Goal: Task Accomplishment & Management: Complete application form

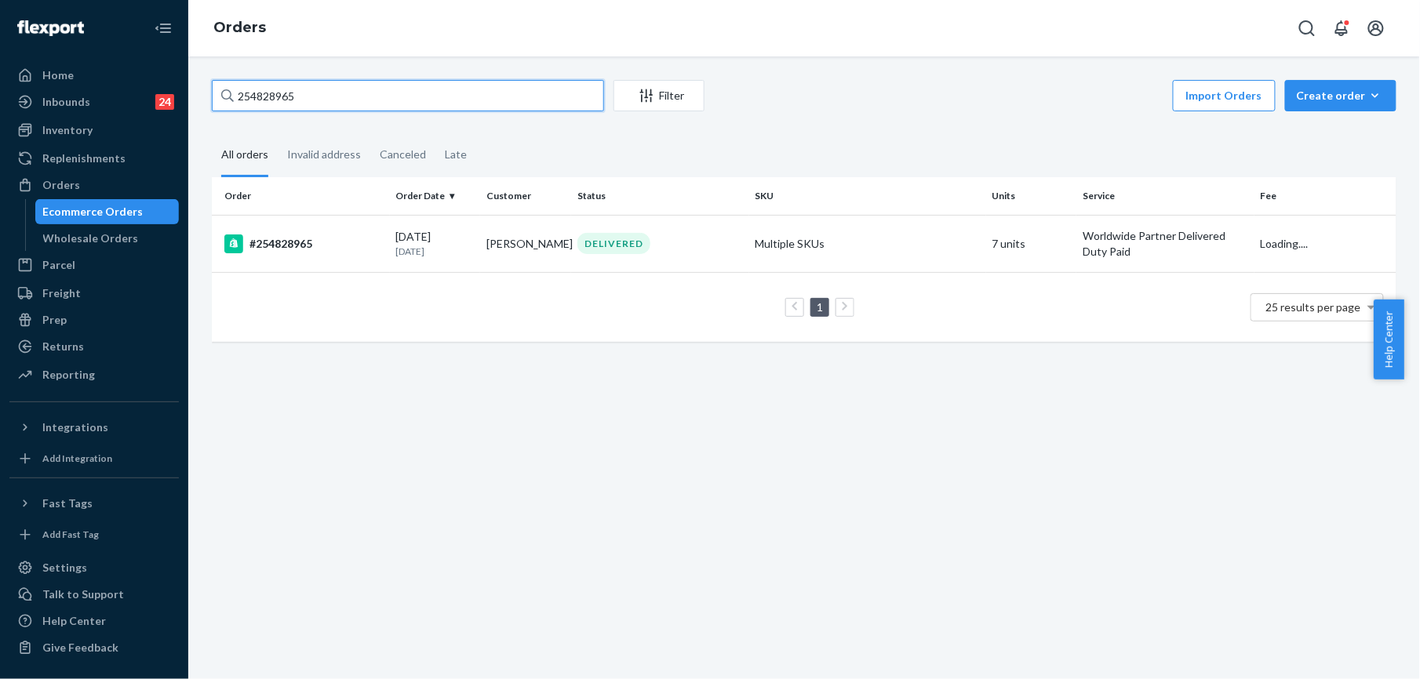
click at [314, 111] on input "254828965" at bounding box center [408, 95] width 392 height 31
type input "255226691"
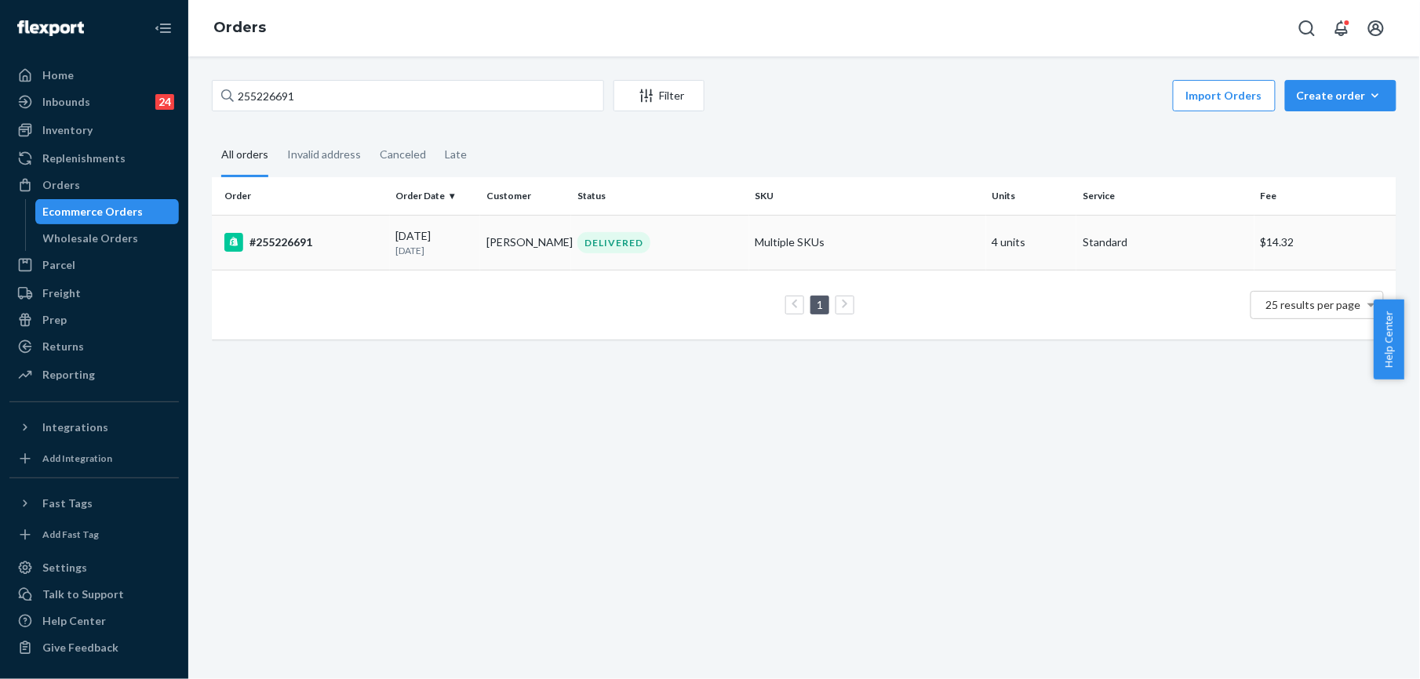
click at [264, 242] on div "#255226691" at bounding box center [303, 242] width 159 height 19
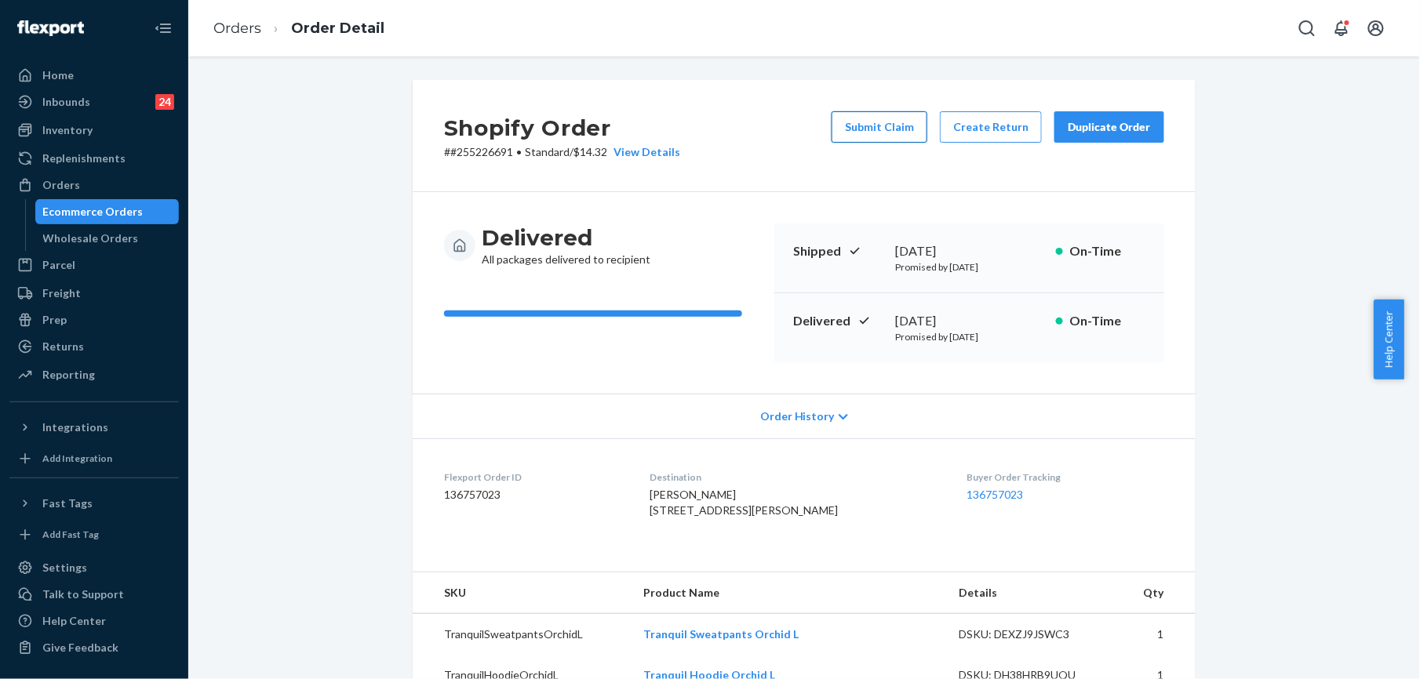
click at [883, 133] on button "Submit Claim" at bounding box center [880, 126] width 96 height 31
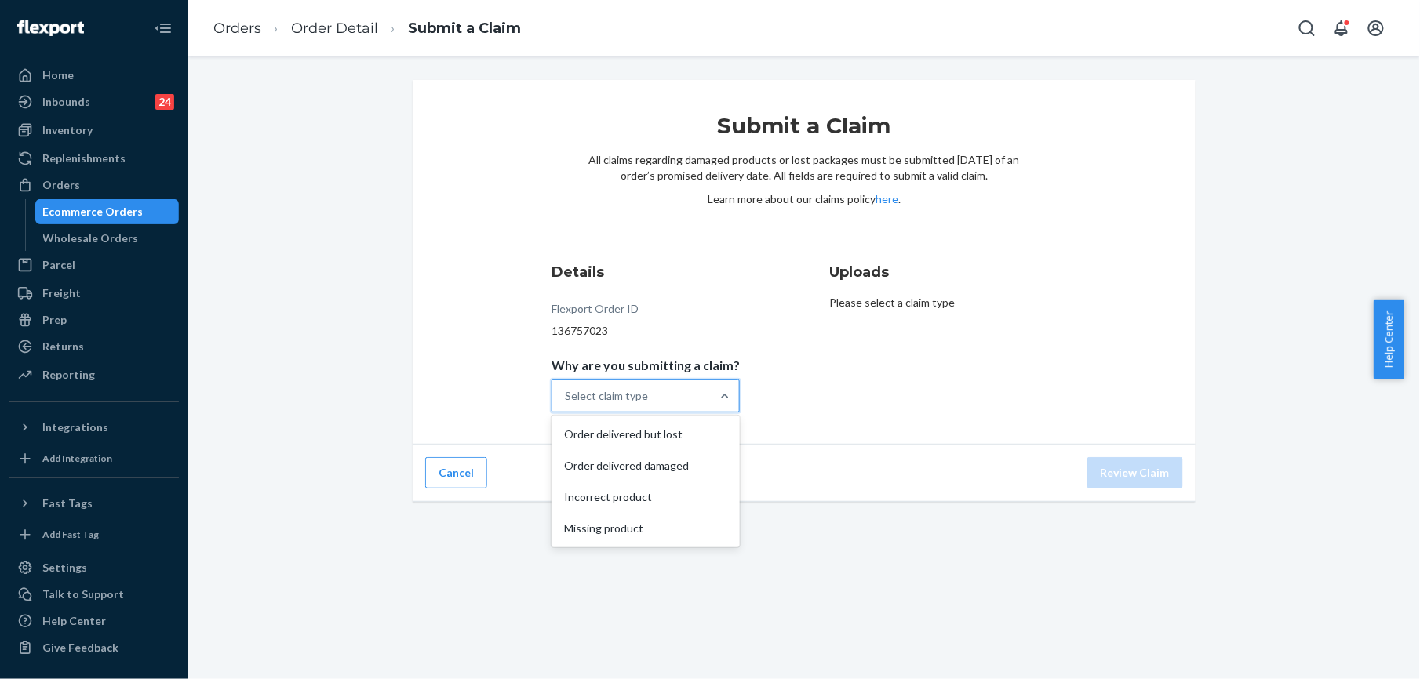
click at [664, 406] on div "Select claim type" at bounding box center [631, 396] width 158 height 31
click at [567, 404] on input "Why are you submitting a claim? option Order delivered but lost focused, 1 of 4…" at bounding box center [566, 396] width 2 height 16
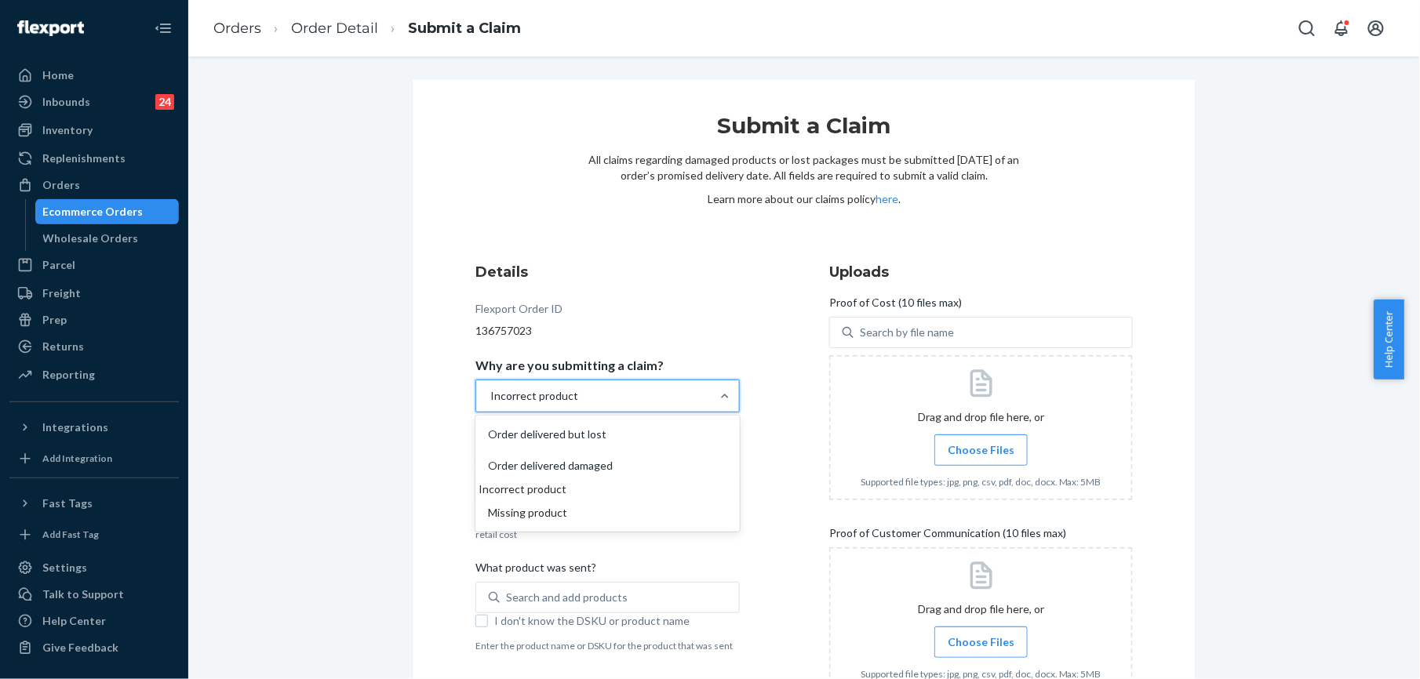
click at [654, 406] on div "Incorrect product" at bounding box center [593, 396] width 235 height 31
click at [490, 404] on input "Why are you submitting a claim? option Incorrect product, selected. option Inco…" at bounding box center [490, 396] width 2 height 16
click at [604, 430] on div "Order delivered but lost" at bounding box center [608, 434] width 258 height 31
click at [490, 404] on input "Why are you submitting a claim? option Incorrect product, selected. option Orde…" at bounding box center [490, 396] width 2 height 16
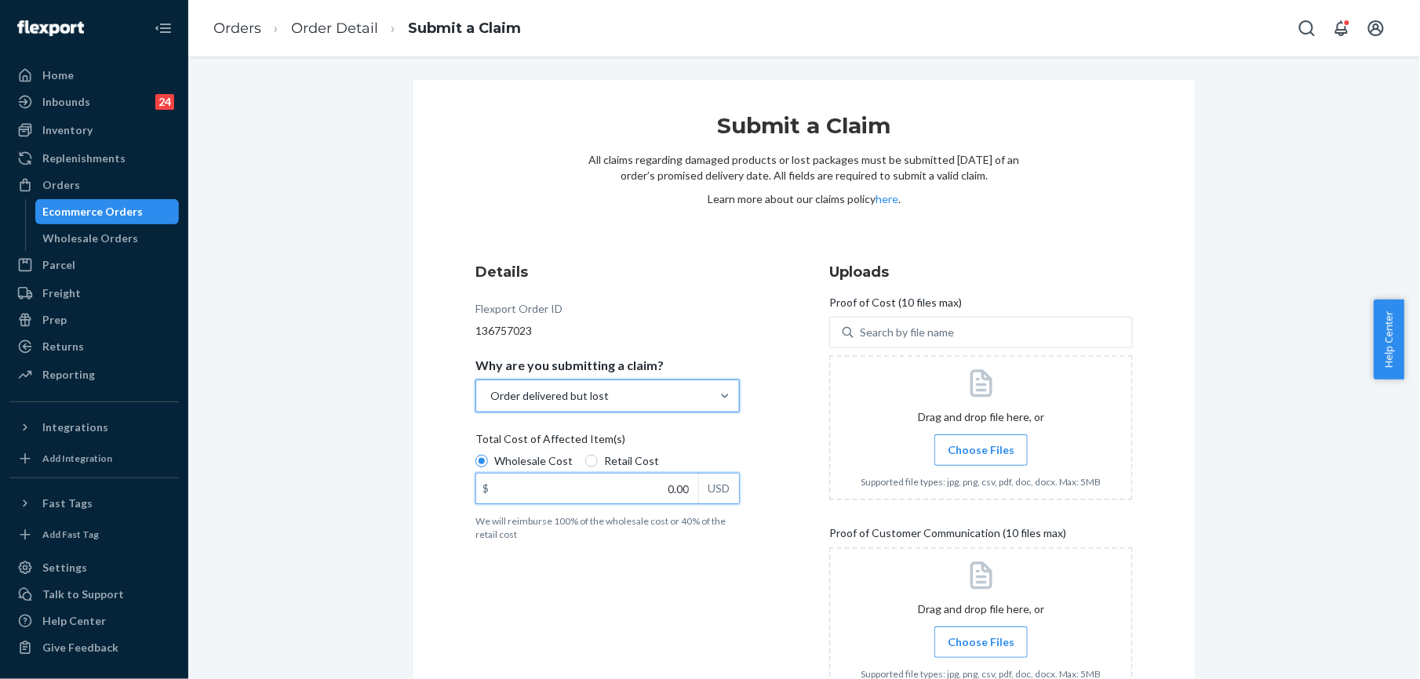
click at [676, 493] on input "0.00" at bounding box center [587, 489] width 222 height 30
type input "158.00"
click at [948, 455] on span "Choose Files" at bounding box center [981, 451] width 67 height 16
click at [981, 455] on input "Choose Files" at bounding box center [981, 450] width 1 height 17
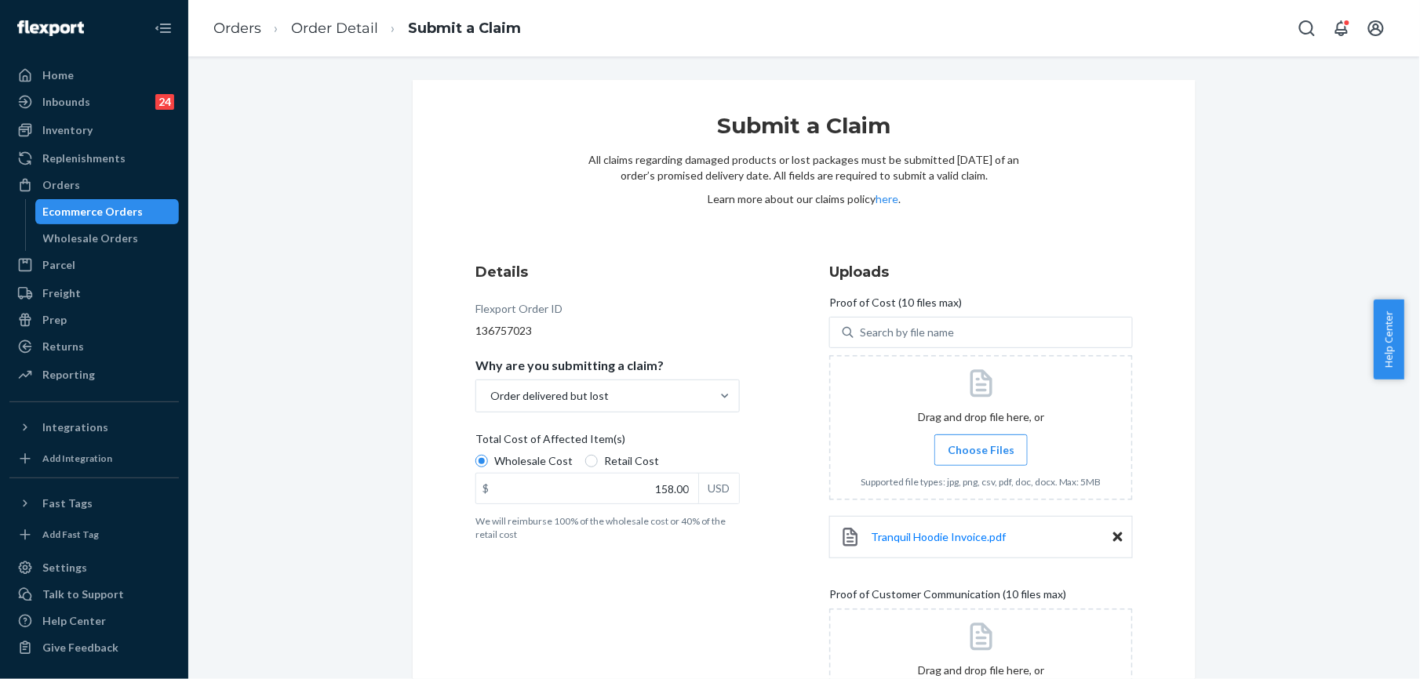
click at [981, 443] on span "Choose Files" at bounding box center [981, 451] width 67 height 16
click at [981, 443] on input "Choose Files" at bounding box center [981, 450] width 1 height 17
click at [986, 456] on span "Choose Files" at bounding box center [981, 451] width 67 height 16
click at [982, 456] on input "Choose Files" at bounding box center [981, 450] width 1 height 17
click at [983, 453] on span "Choose Files" at bounding box center [981, 451] width 67 height 16
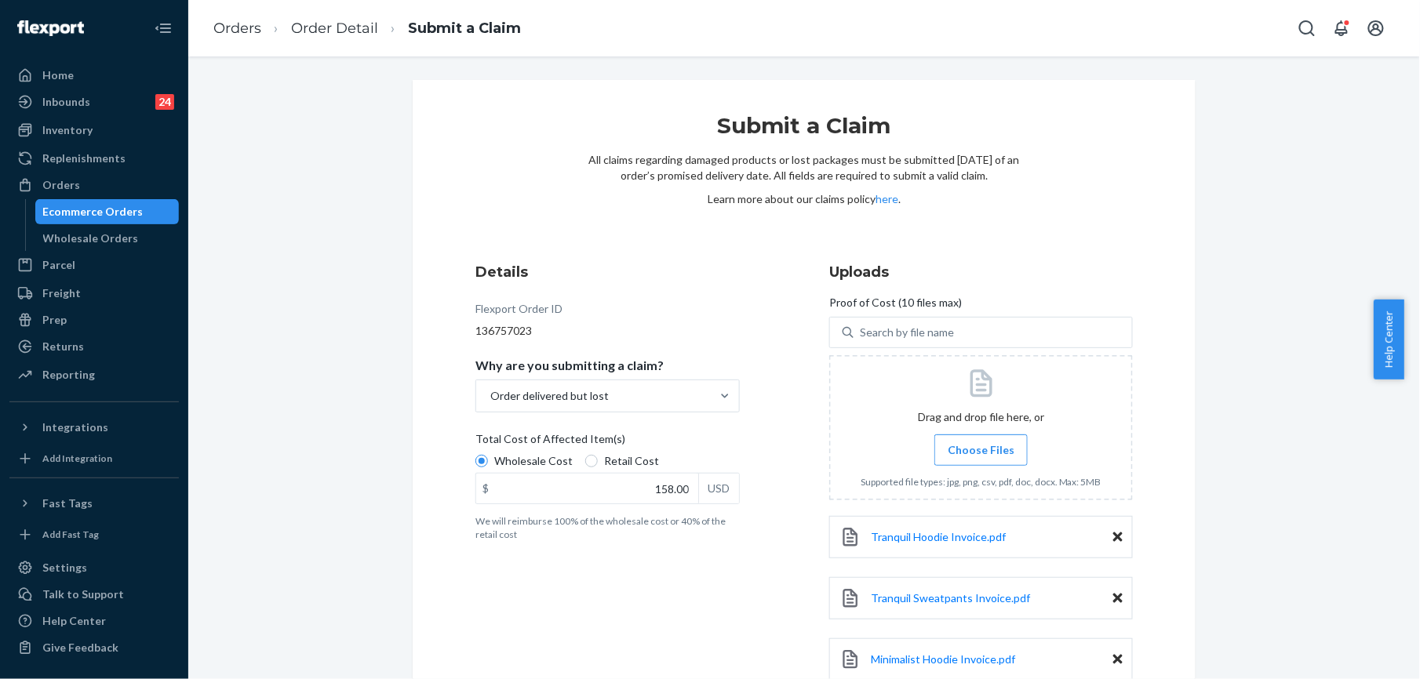
click at [982, 453] on input "Choose Files" at bounding box center [981, 450] width 1 height 17
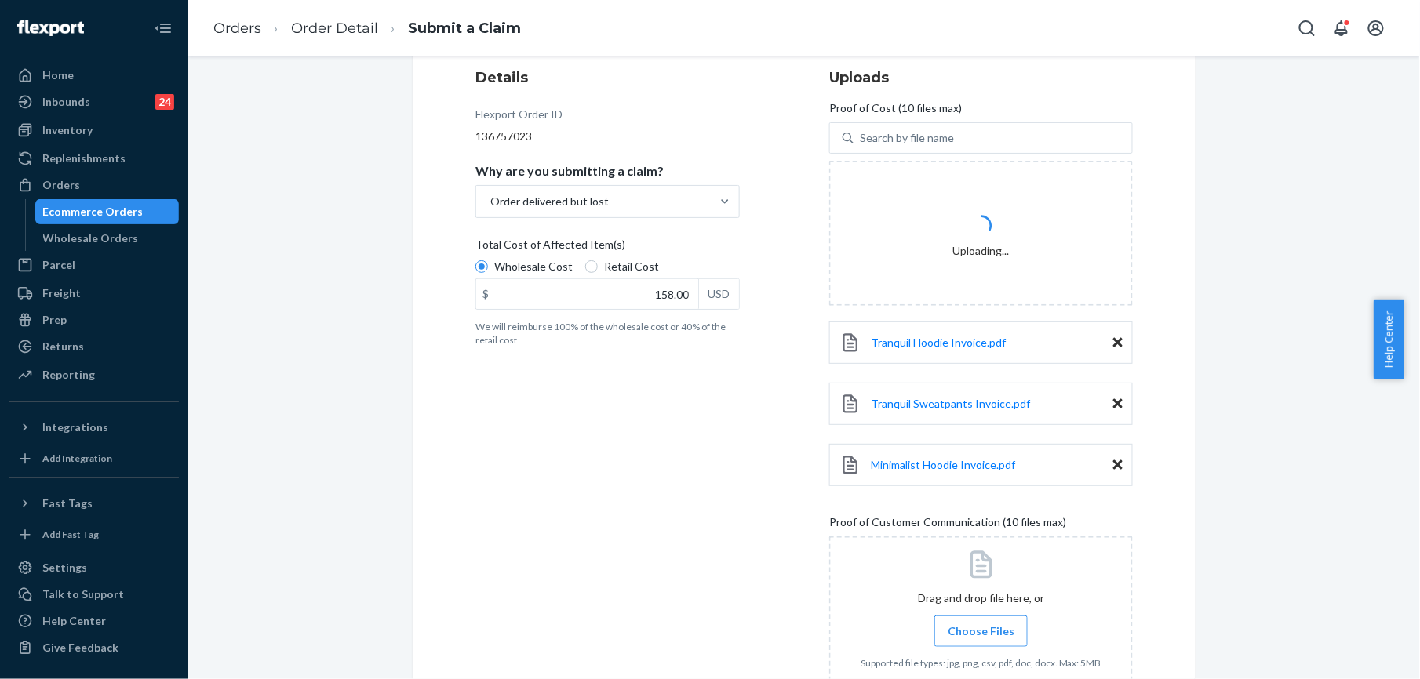
scroll to position [300, 0]
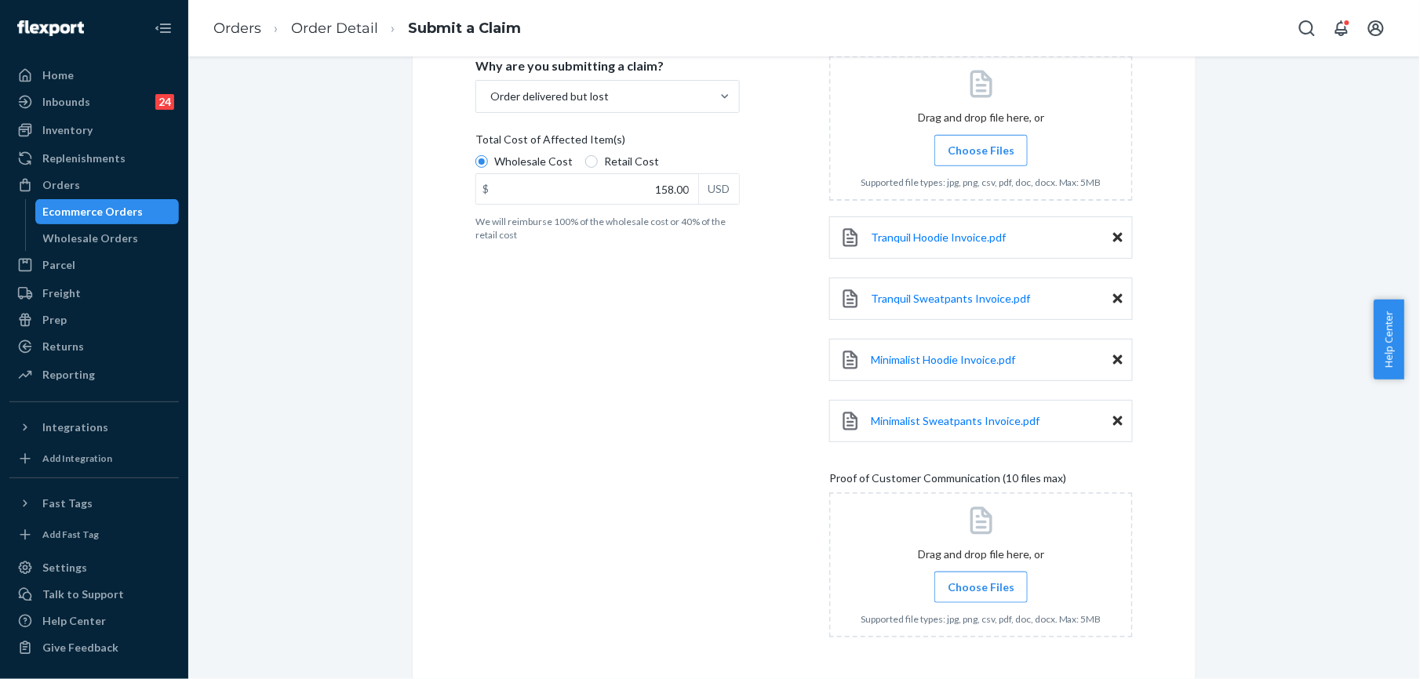
click at [982, 592] on span "Choose Files" at bounding box center [981, 588] width 67 height 16
click at [982, 592] on input "Choose Files" at bounding box center [981, 587] width 1 height 17
click at [987, 591] on span "Choose Files" at bounding box center [981, 588] width 67 height 16
click at [982, 591] on input "Choose Files" at bounding box center [981, 587] width 1 height 17
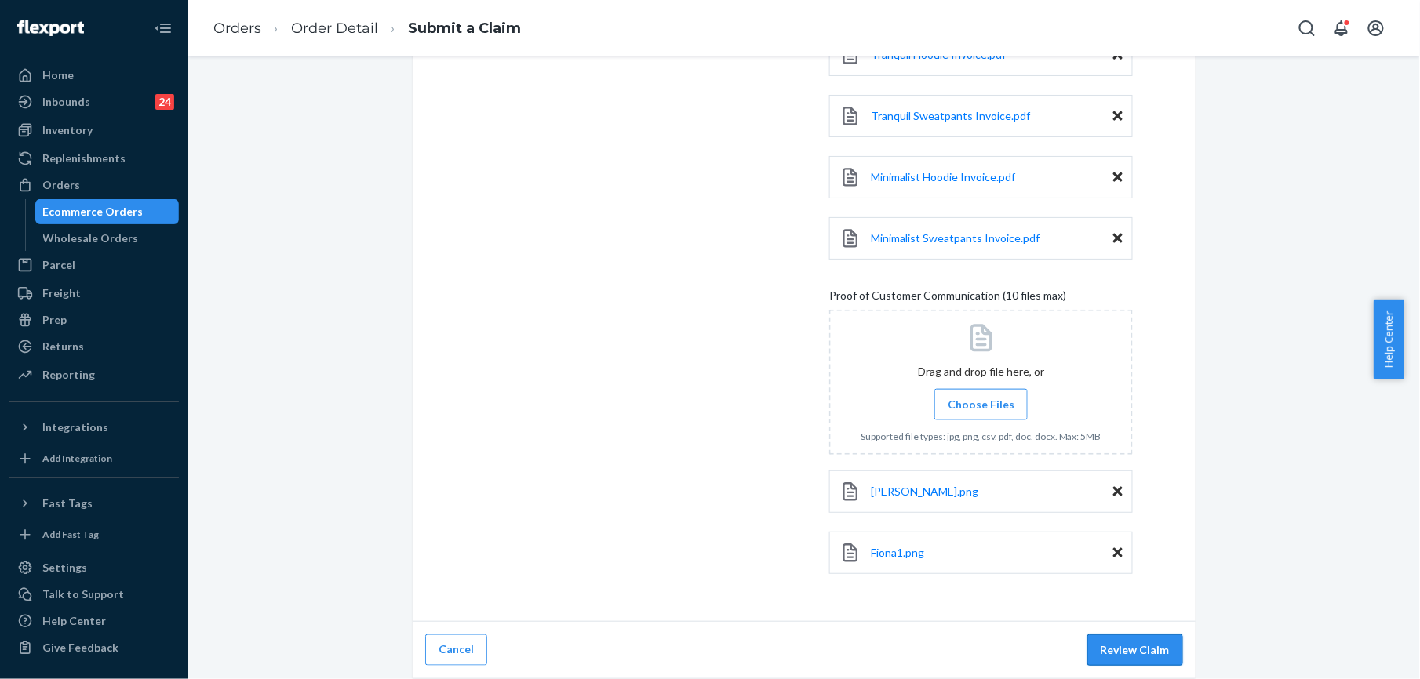
click at [1165, 657] on button "Review Claim" at bounding box center [1135, 650] width 96 height 31
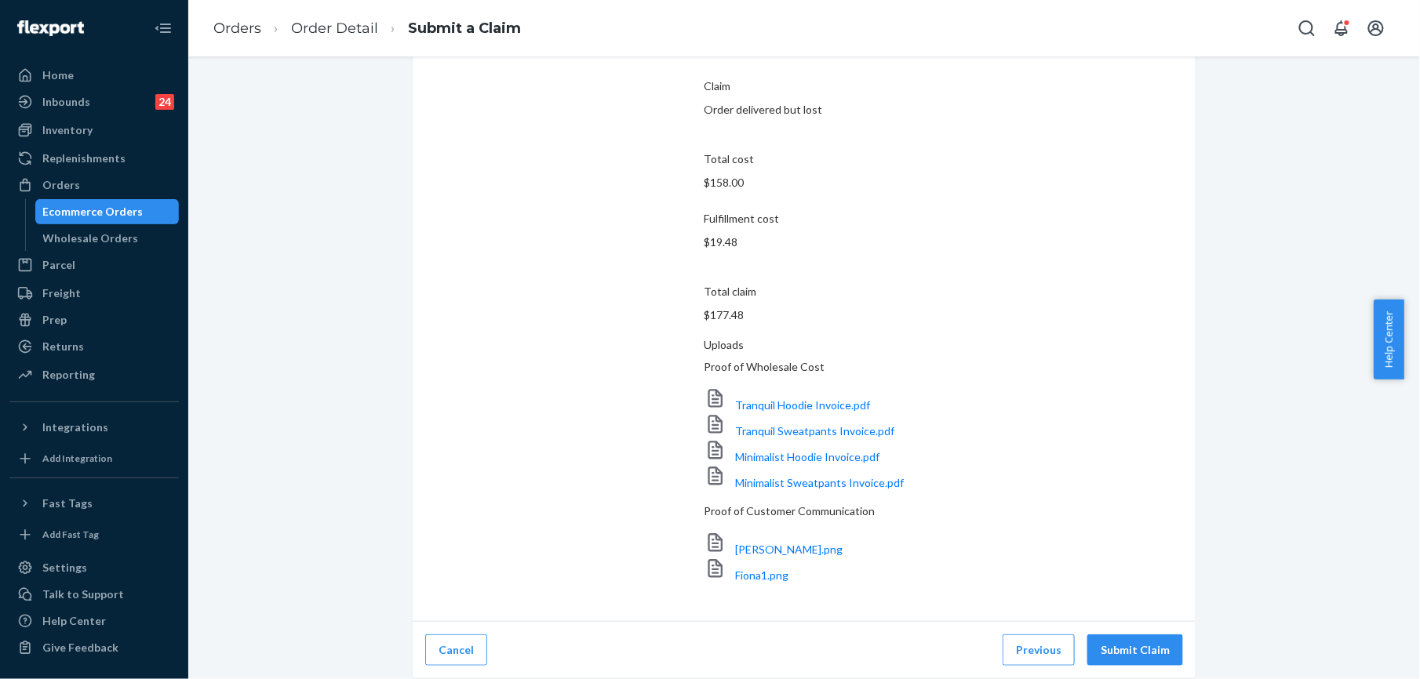
scroll to position [158, 0]
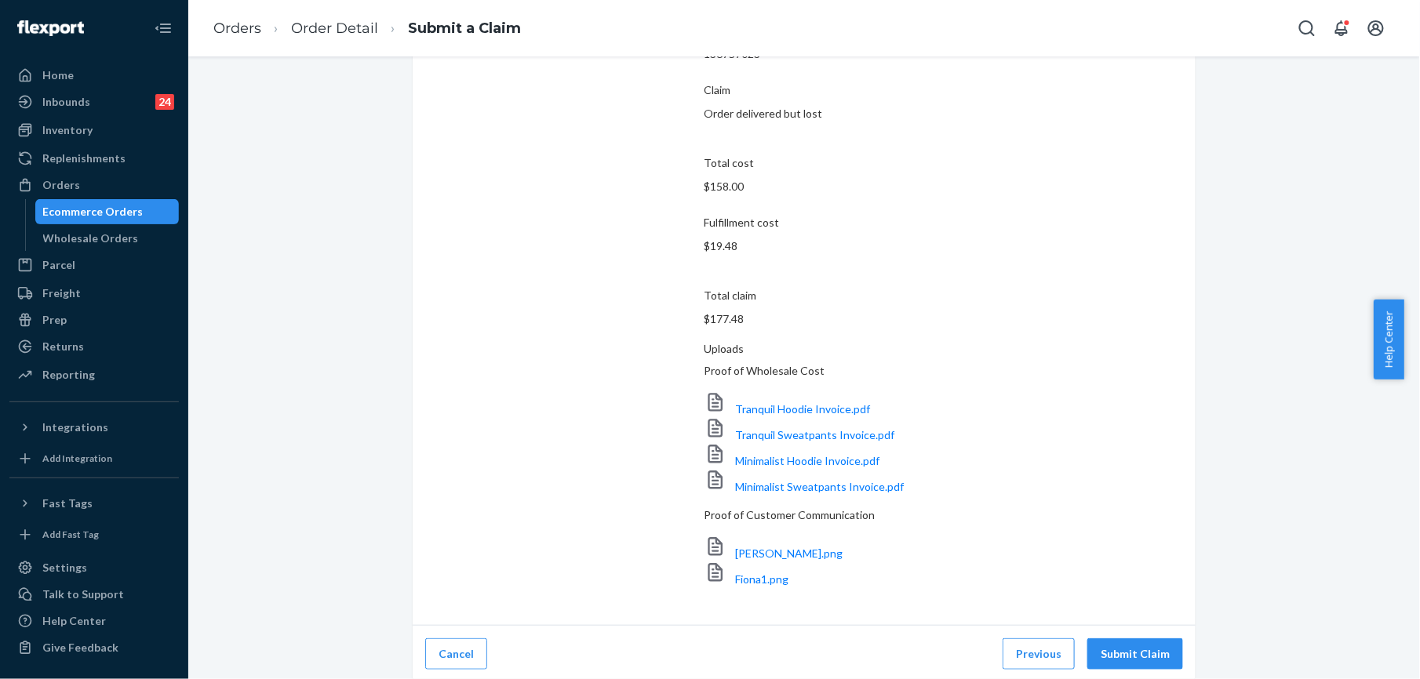
click at [1122, 629] on div "Cancel Previous Submit Claim" at bounding box center [804, 654] width 783 height 57
click at [1124, 651] on button "Submit Claim" at bounding box center [1135, 654] width 96 height 31
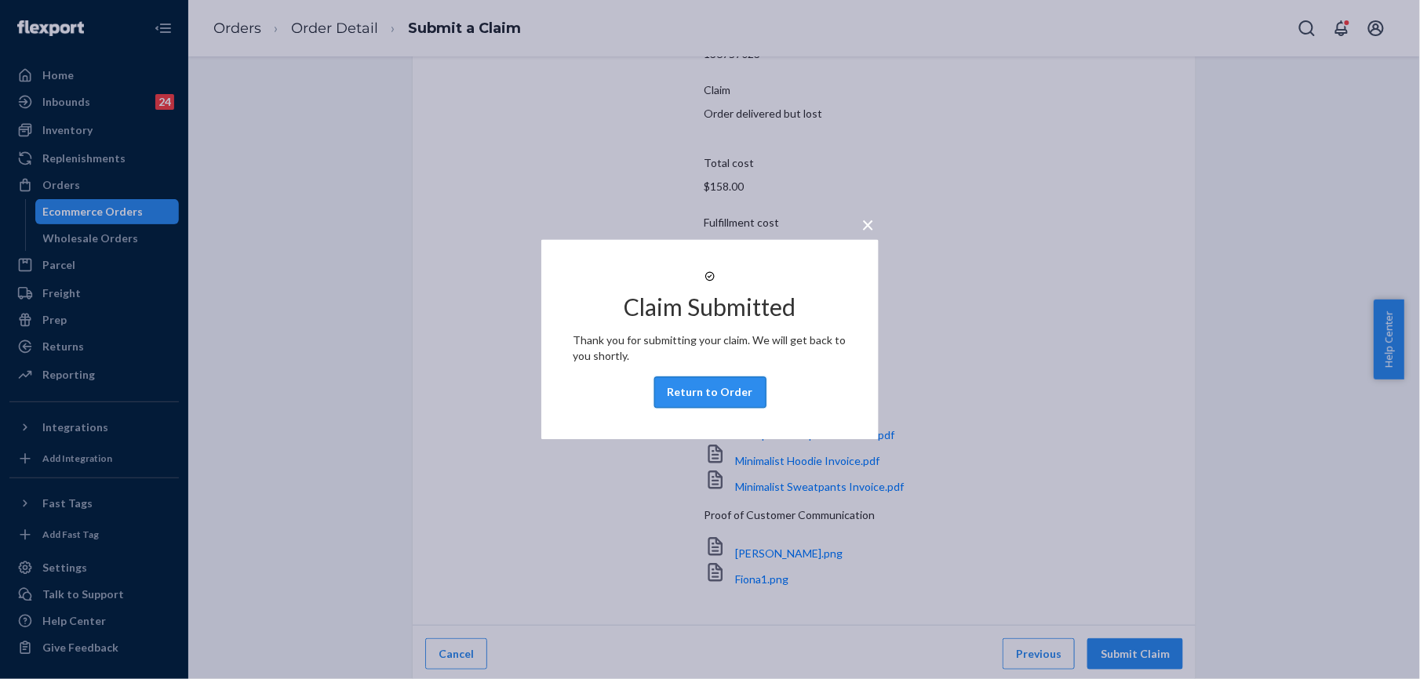
click at [739, 406] on button "Return to Order" at bounding box center [710, 392] width 112 height 31
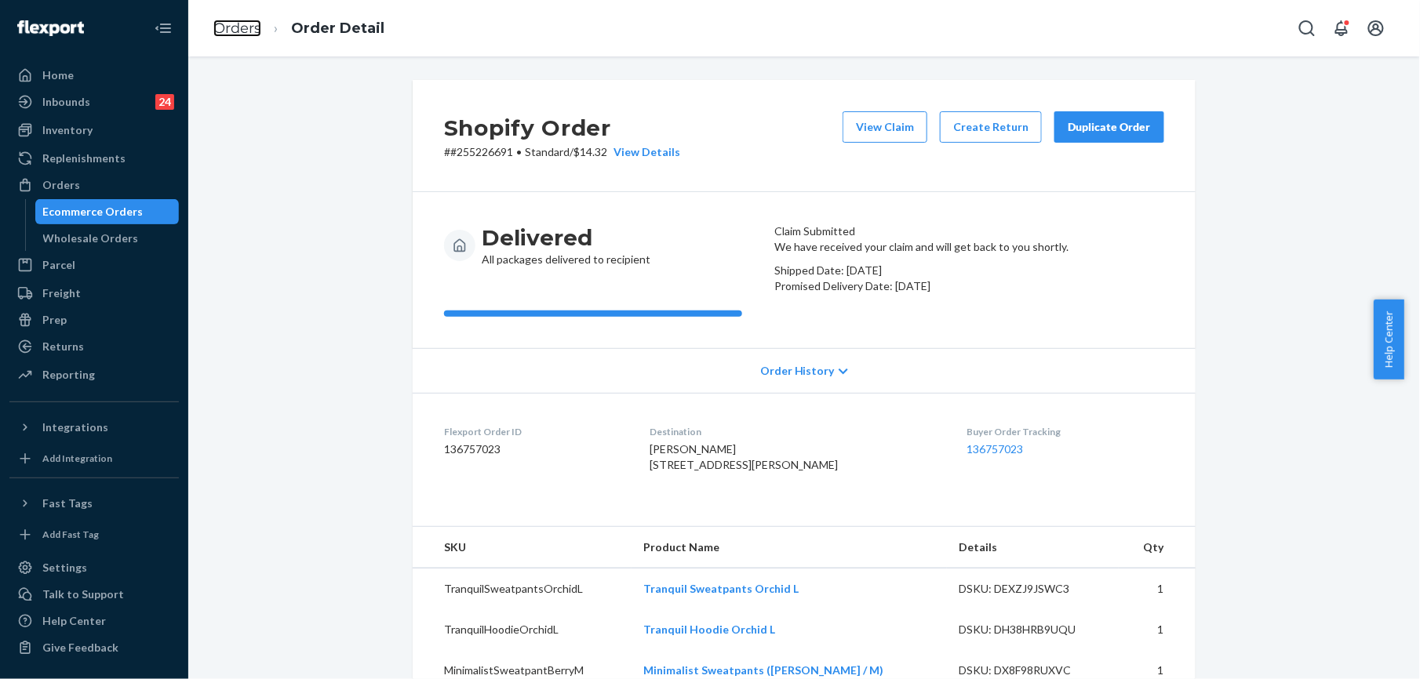
click at [249, 23] on link "Orders" at bounding box center [237, 28] width 48 height 17
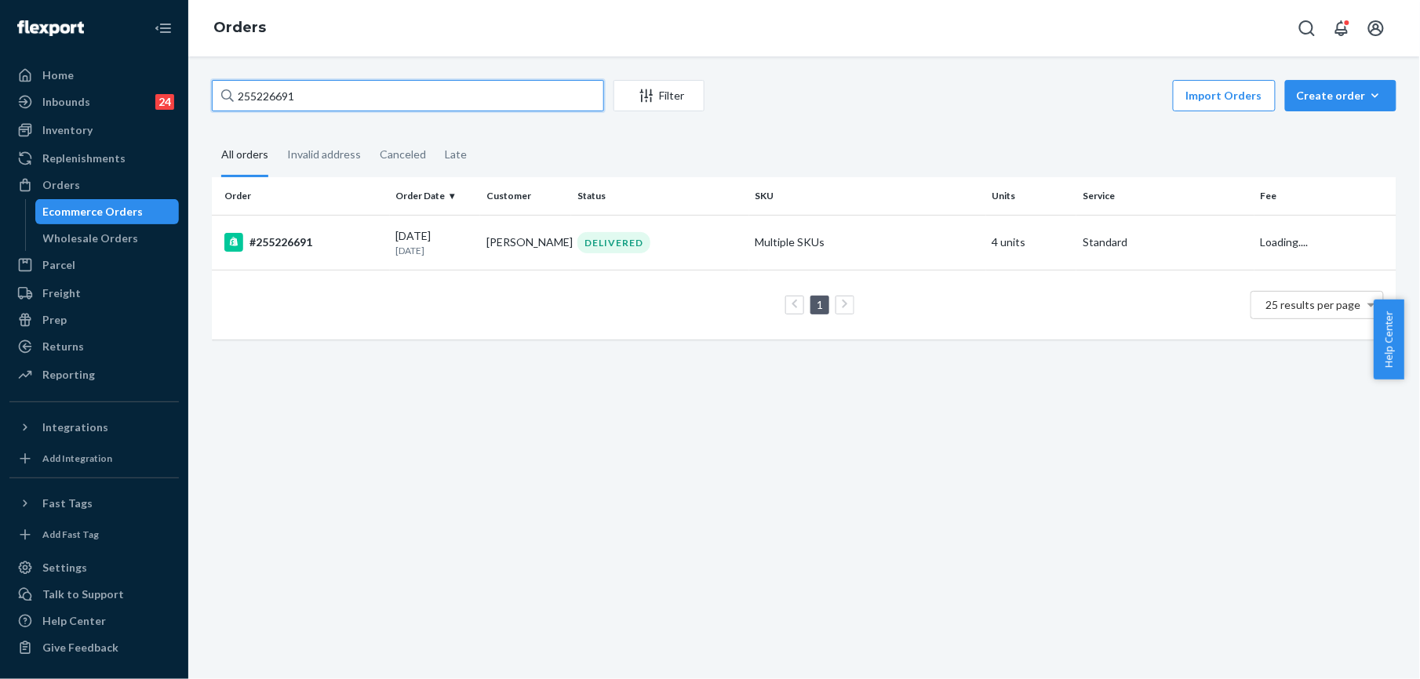
click at [267, 101] on input "255226691" at bounding box center [408, 95] width 392 height 31
paste input "Morgahn"
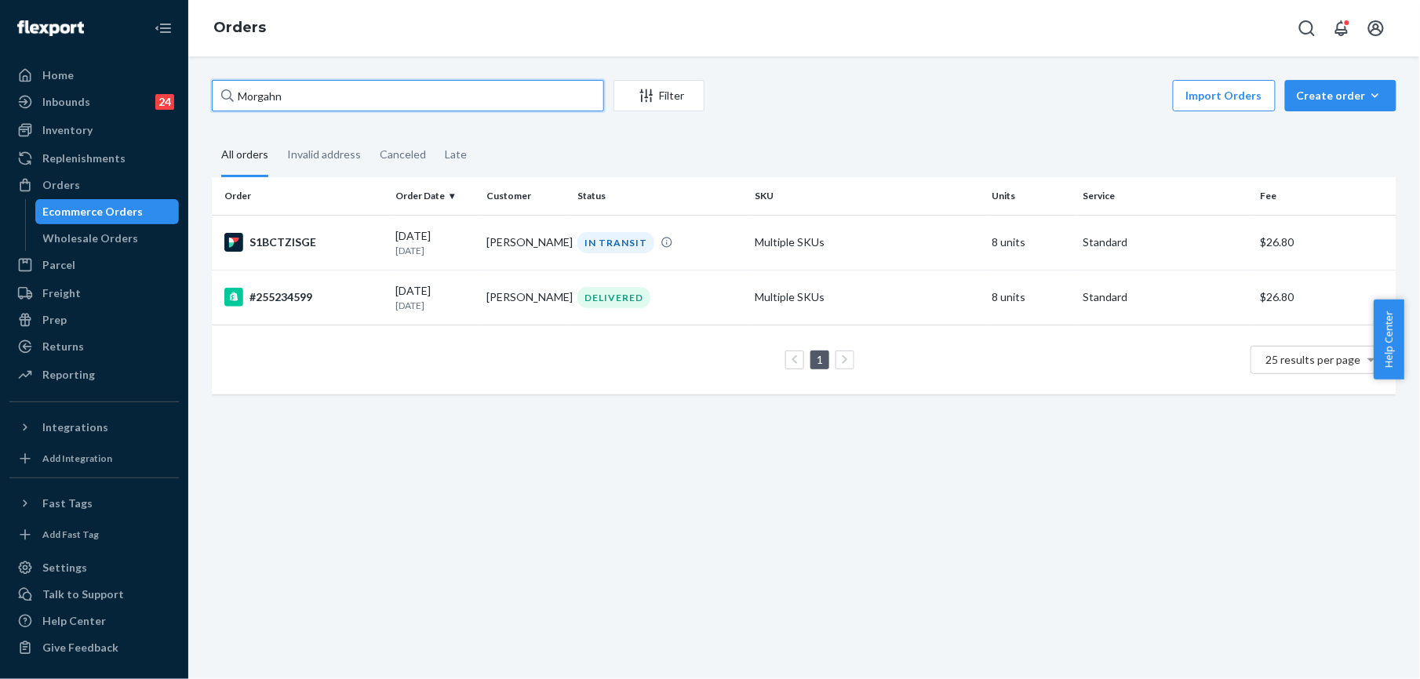
click at [343, 99] on input "Morgahn" at bounding box center [408, 95] width 392 height 31
click at [340, 100] on input "Morgahn" at bounding box center [408, 95] width 392 height 31
click at [341, 100] on input "Morgahn" at bounding box center [408, 95] width 392 height 31
paste input "[PERSON_NAME]"
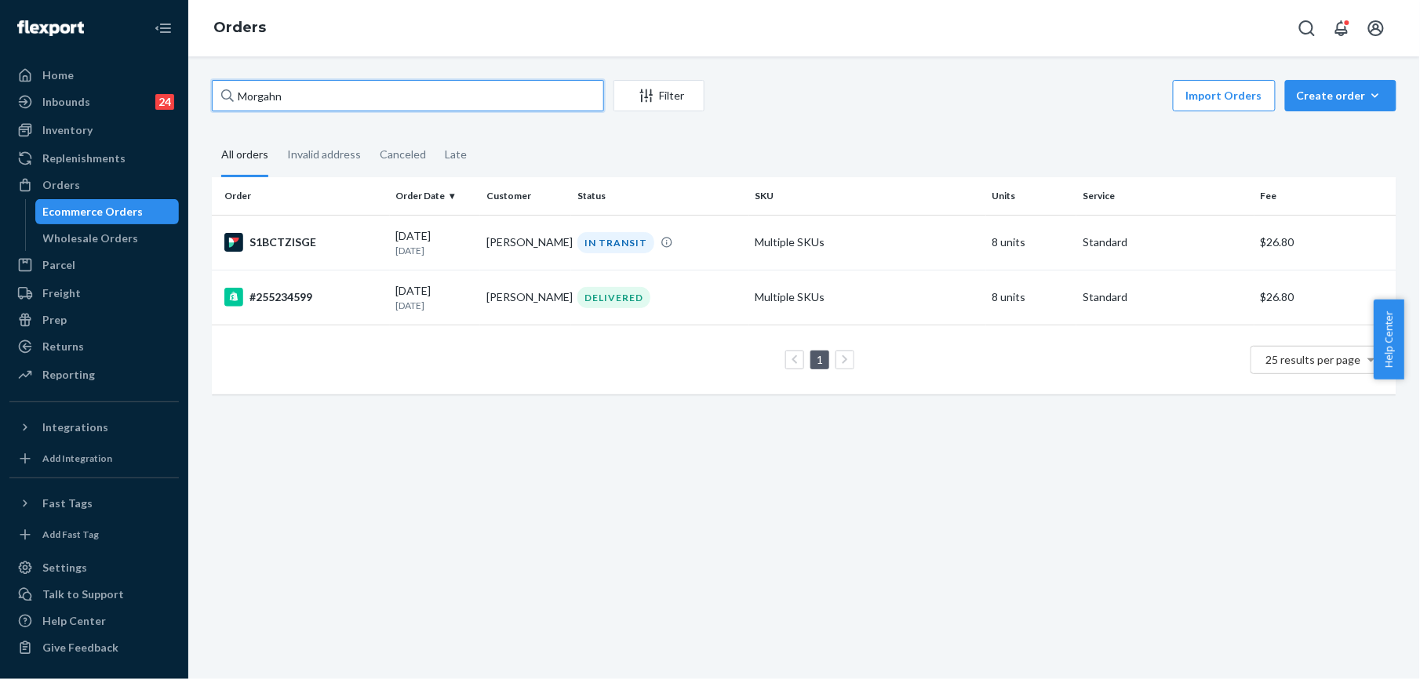
type input "[PERSON_NAME]"
click at [298, 242] on div "S1BCTZISGE" at bounding box center [303, 242] width 159 height 19
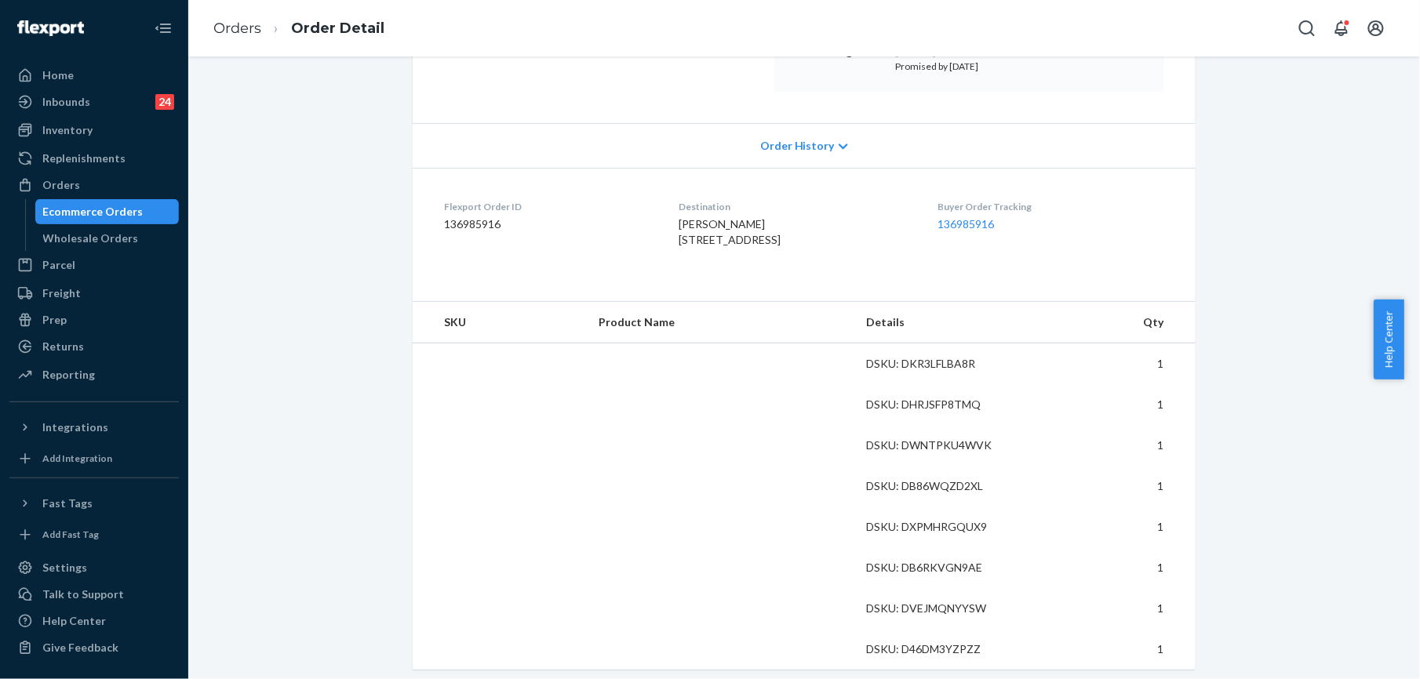
scroll to position [418, 0]
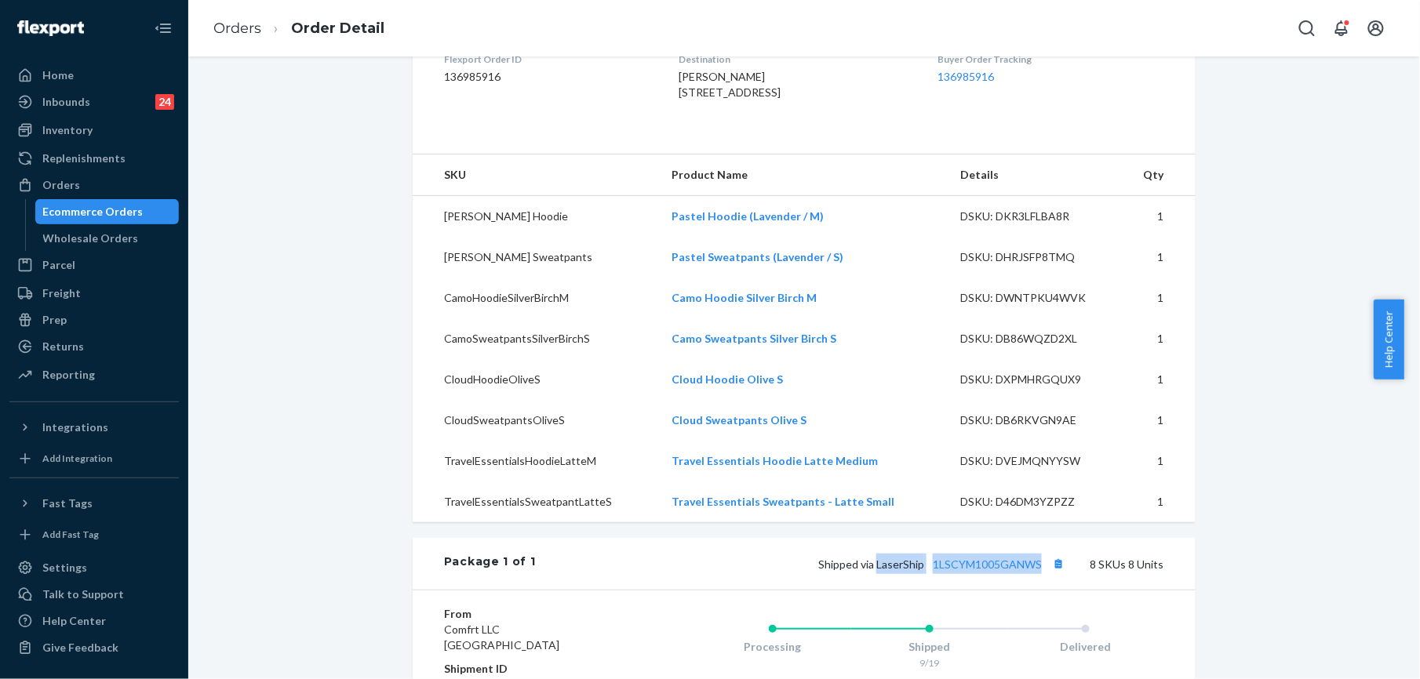
drag, startPoint x: 876, startPoint y: 595, endPoint x: 1040, endPoint y: 596, distance: 164.0
click at [1040, 571] on span "Shipped via LaserShip 1LSCYM1005GANWS" at bounding box center [943, 564] width 250 height 13
copy span "LaserShip 1LSCYM1005GANWS"
drag, startPoint x: 230, startPoint y: 25, endPoint x: 253, endPoint y: 77, distance: 56.6
click at [230, 25] on link "Orders" at bounding box center [237, 28] width 48 height 17
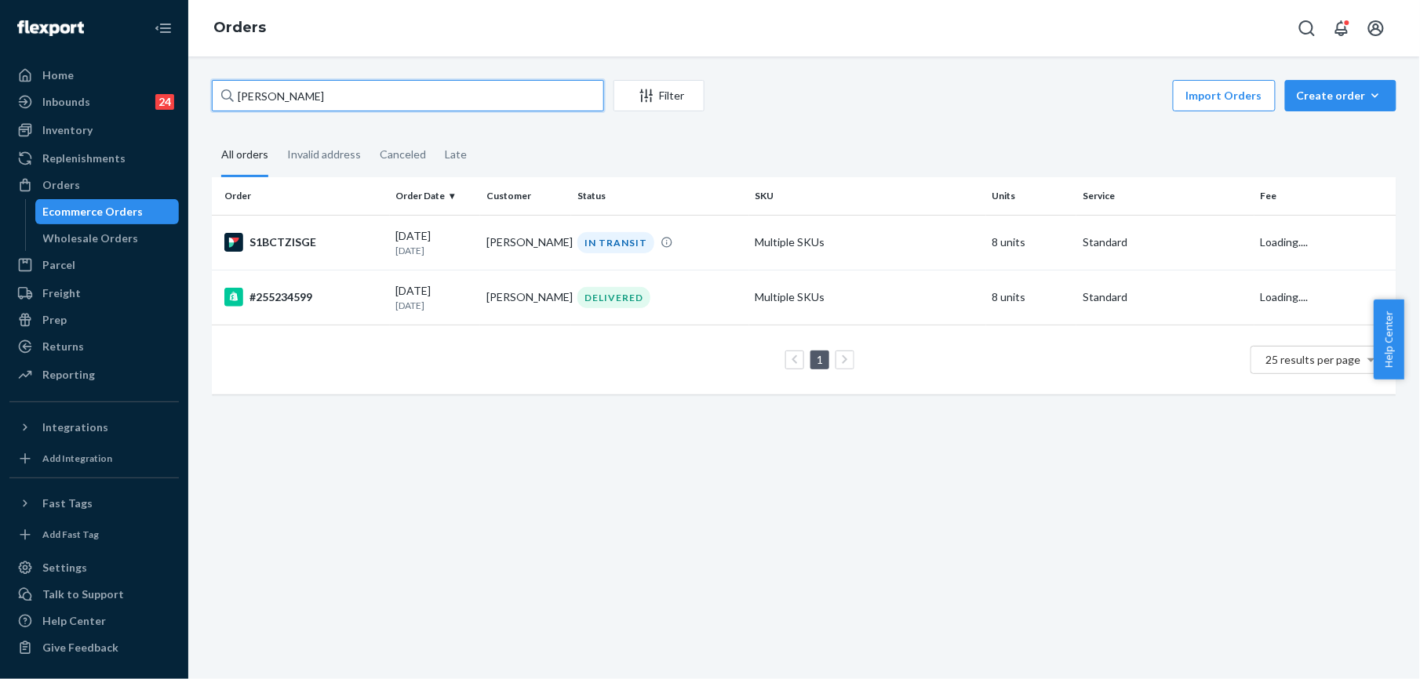
click at [283, 97] on input "[PERSON_NAME]" at bounding box center [408, 95] width 392 height 31
paste input "255109820,"
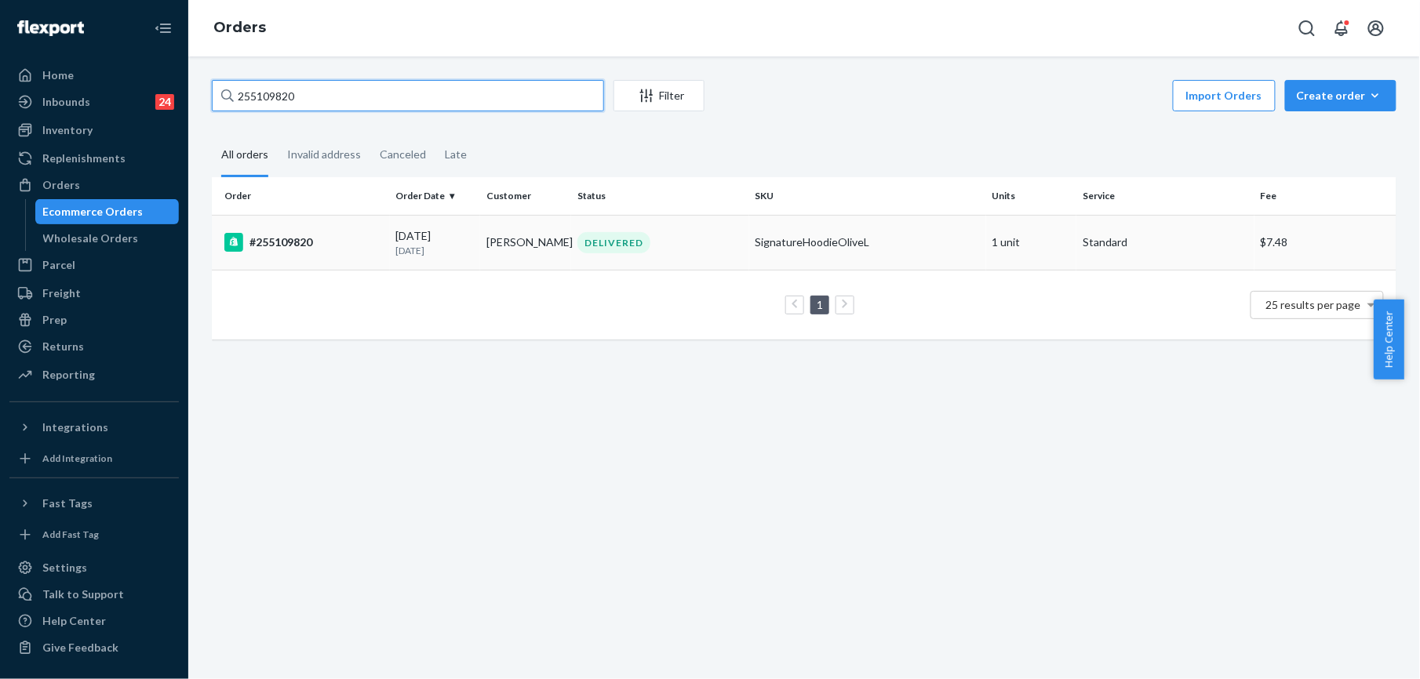
type input "255109820"
click at [279, 249] on div "#255109820" at bounding box center [303, 242] width 159 height 19
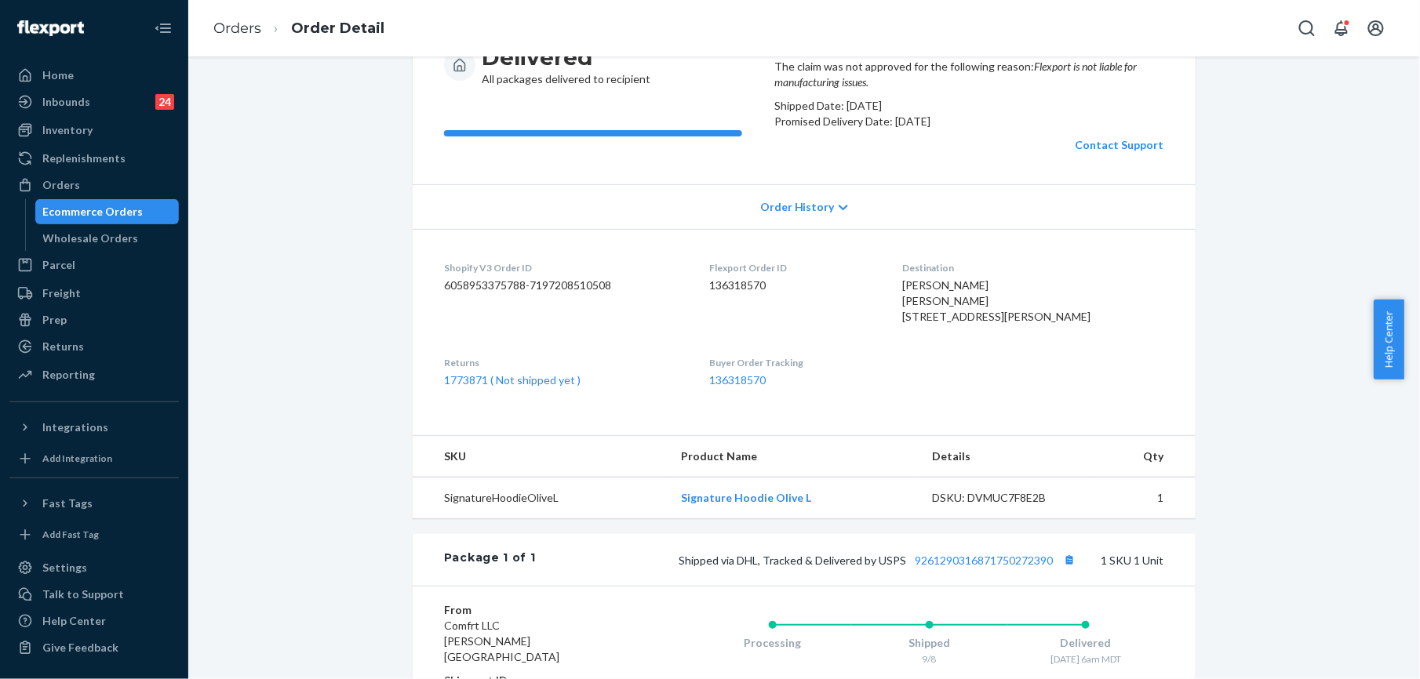
scroll to position [314, 0]
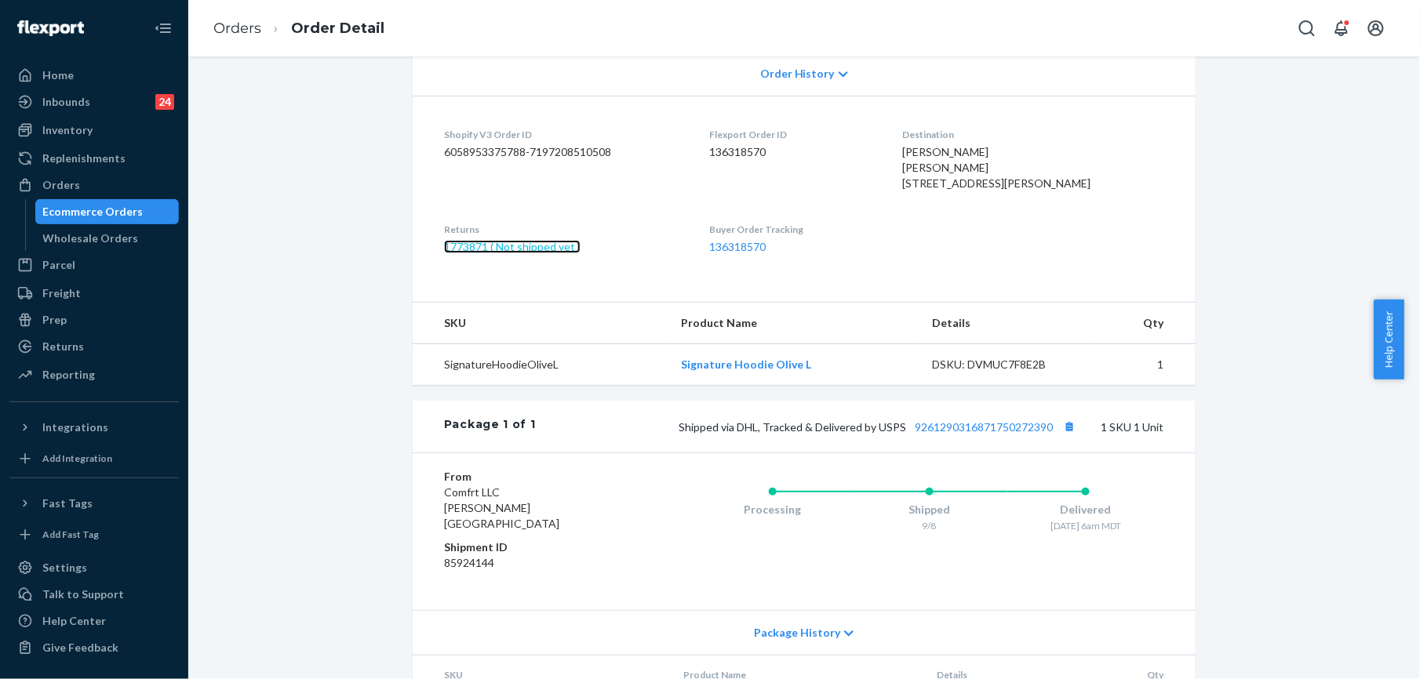
click at [551, 253] on link "1773871 ( Not shipped yet )" at bounding box center [512, 246] width 137 height 13
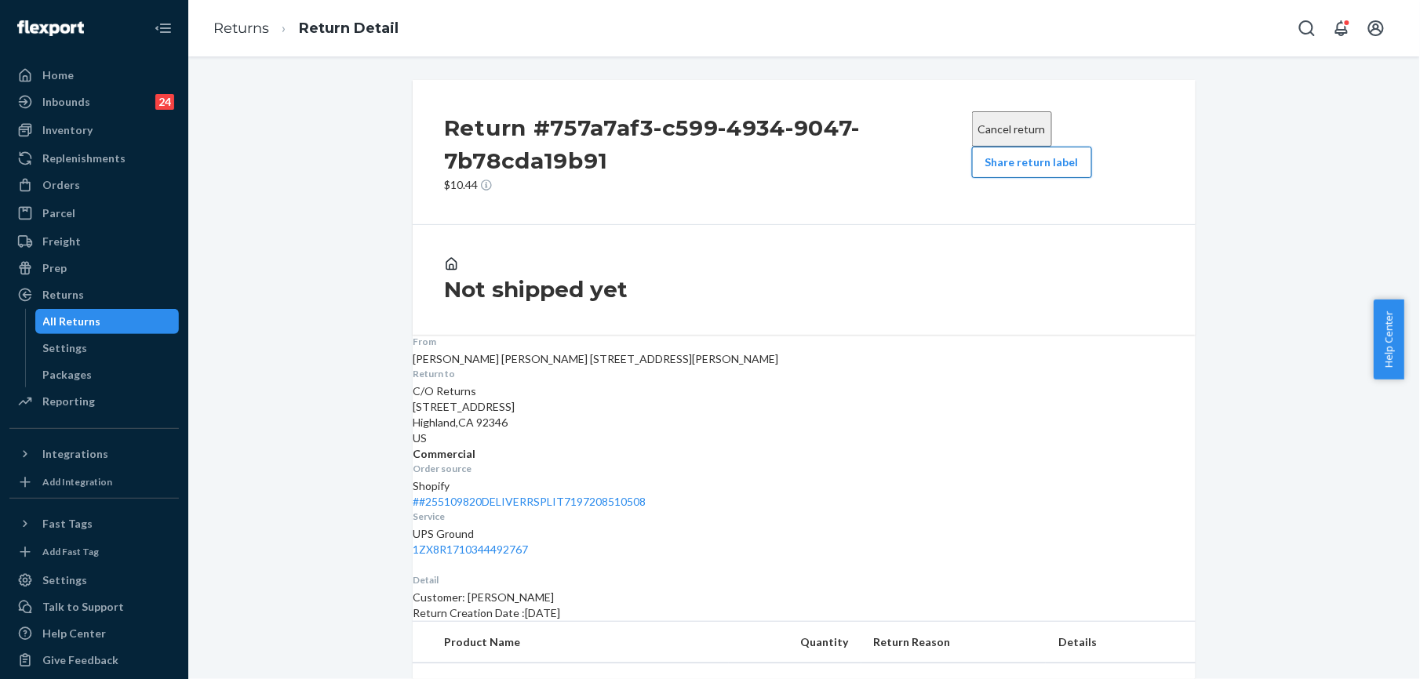
click at [996, 166] on button "Share return label" at bounding box center [1032, 162] width 120 height 31
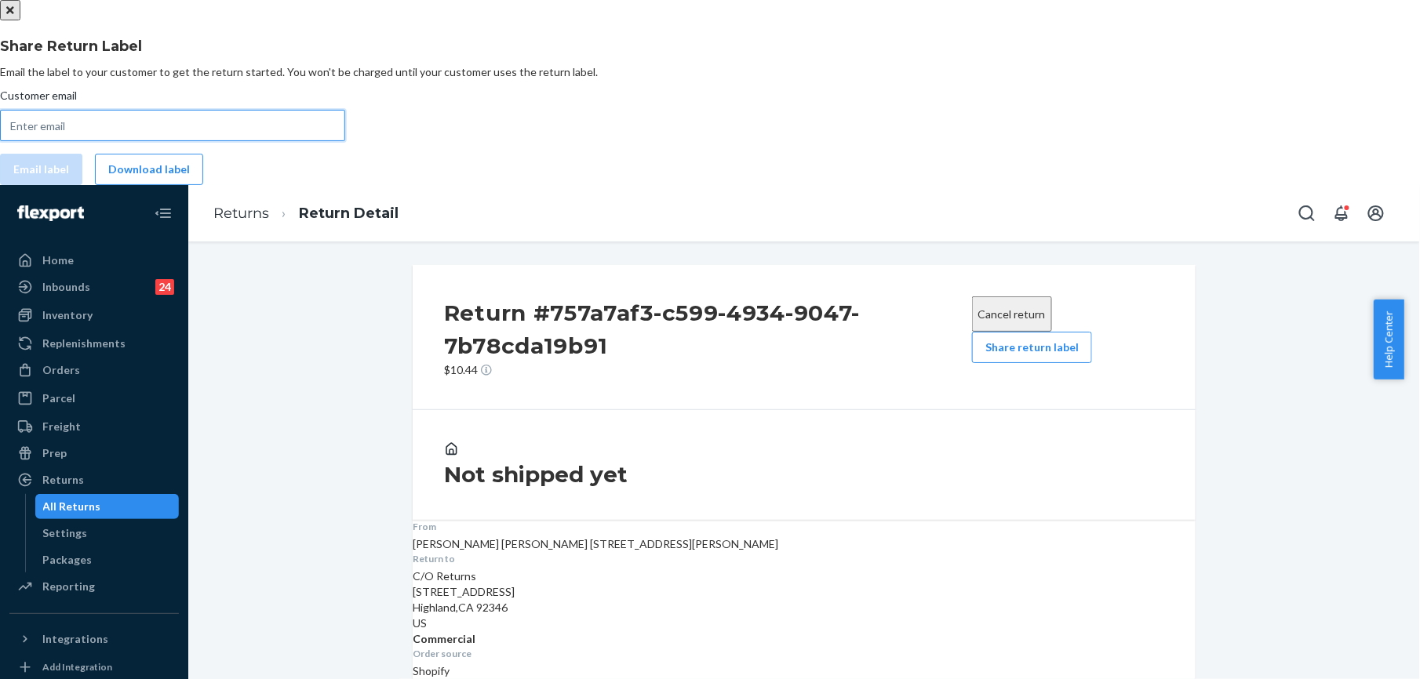
click at [345, 141] on input "Customer email" at bounding box center [172, 125] width 345 height 31
paste input "[EMAIL_ADDRESS][DOMAIN_NAME]"
type input "[EMAIL_ADDRESS][DOMAIN_NAME]"
click at [82, 185] on button "Email label" at bounding box center [41, 169] width 82 height 31
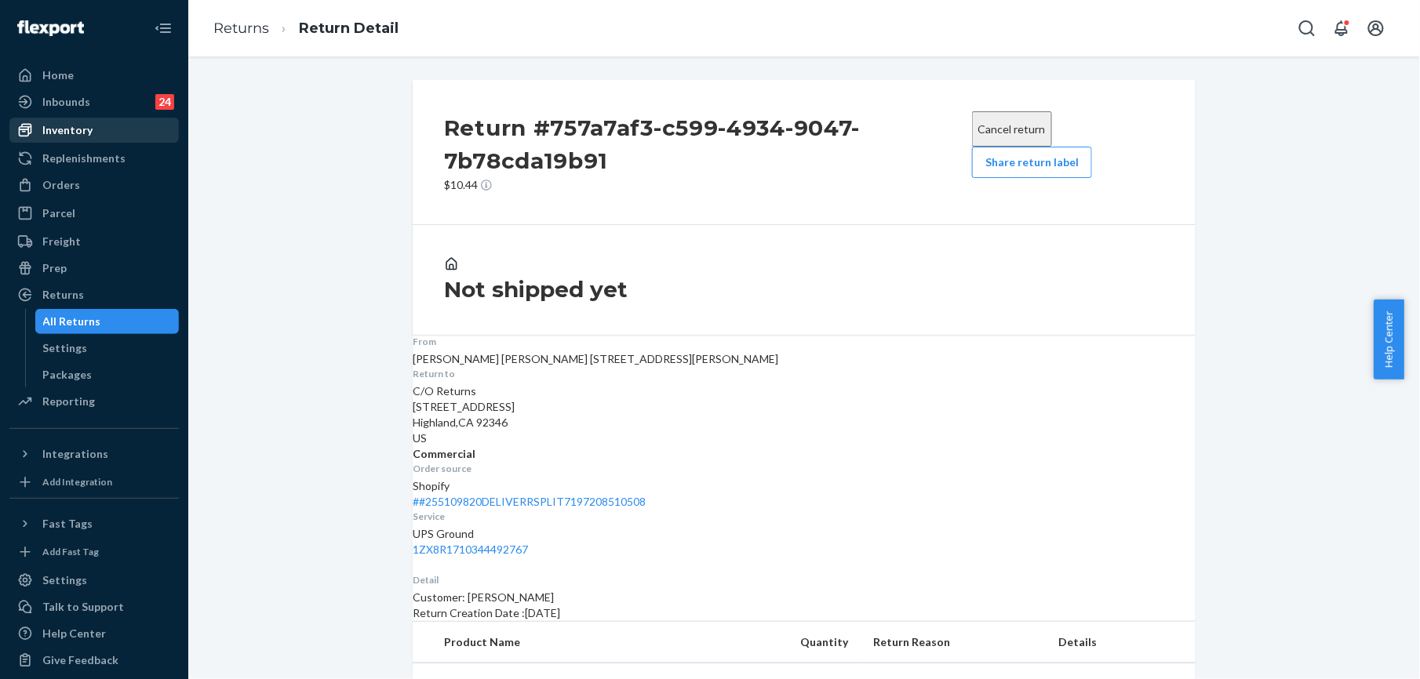
click at [79, 127] on div "Inventory" at bounding box center [67, 130] width 50 height 16
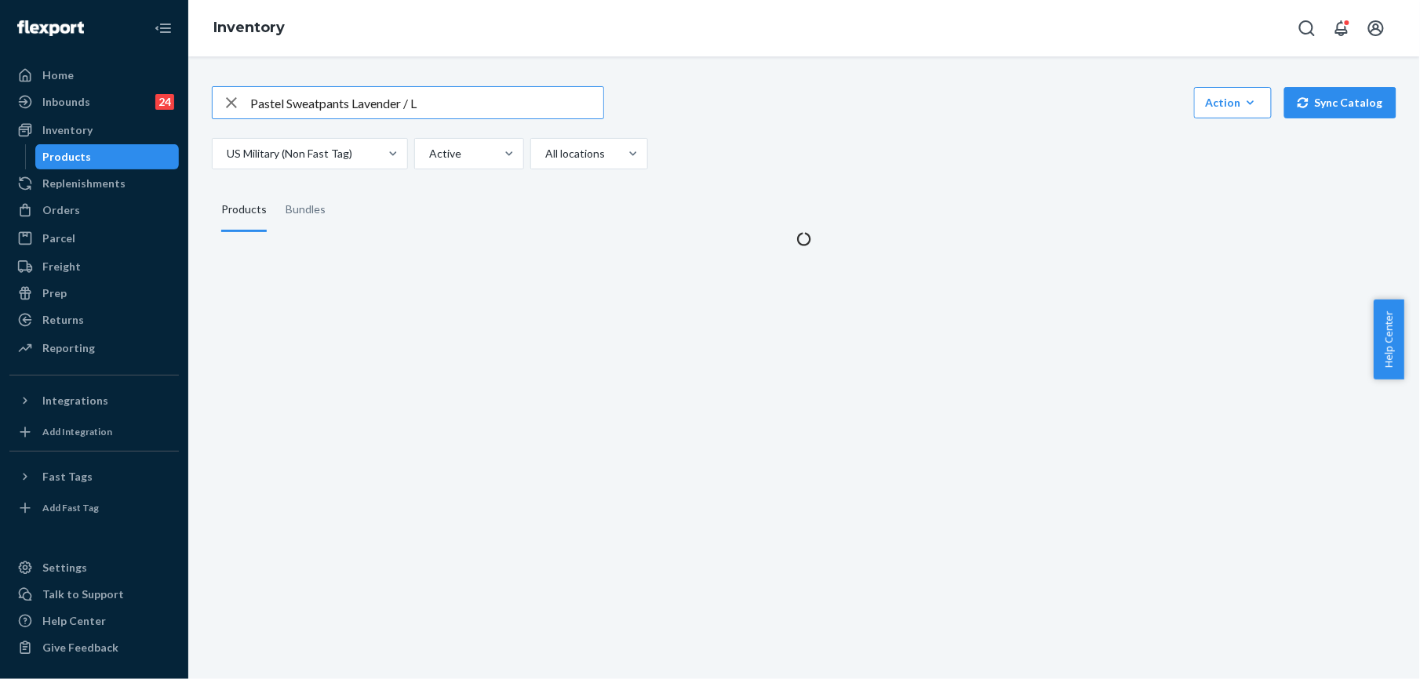
click at [231, 100] on icon "button" at bounding box center [231, 102] width 19 height 31
click at [299, 117] on input "text" at bounding box center [426, 102] width 353 height 31
paste input "Minimalist Hoodie Strawberry Swirl / M"
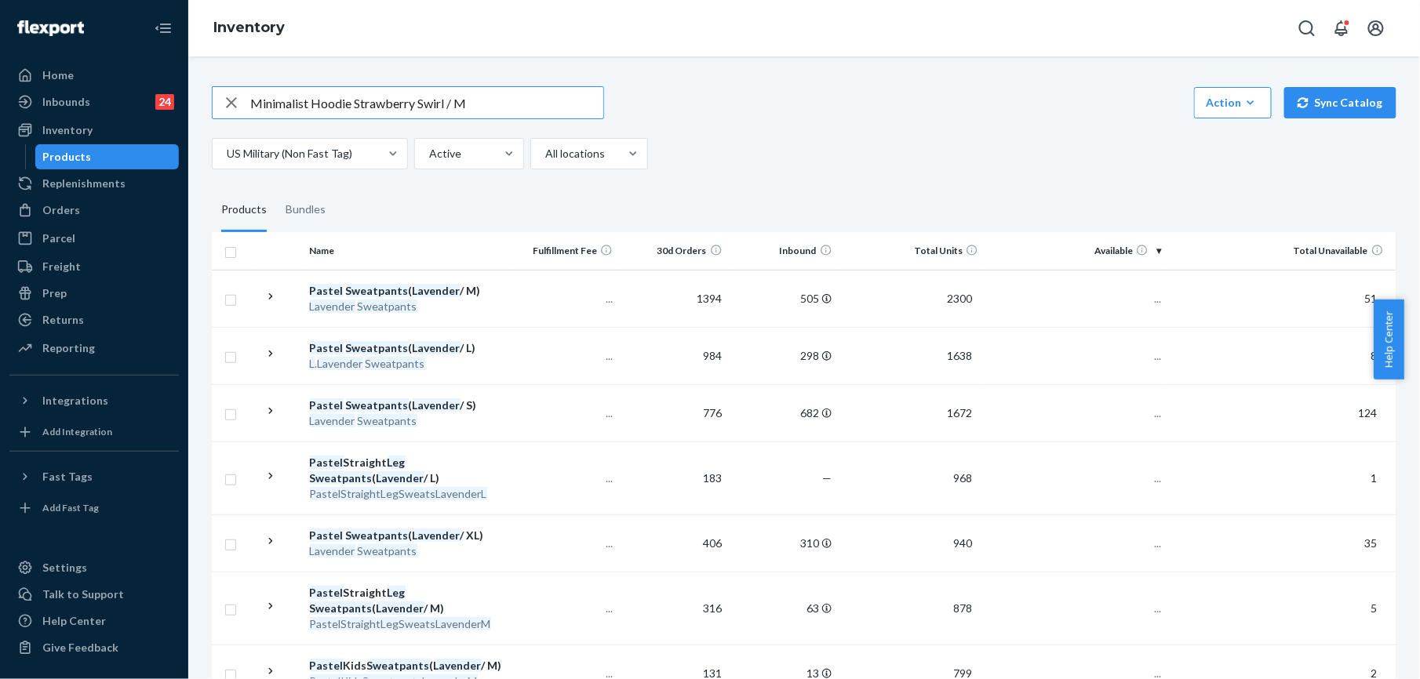
type input "Minimalist Hoodie Strawberry Swirl / M"
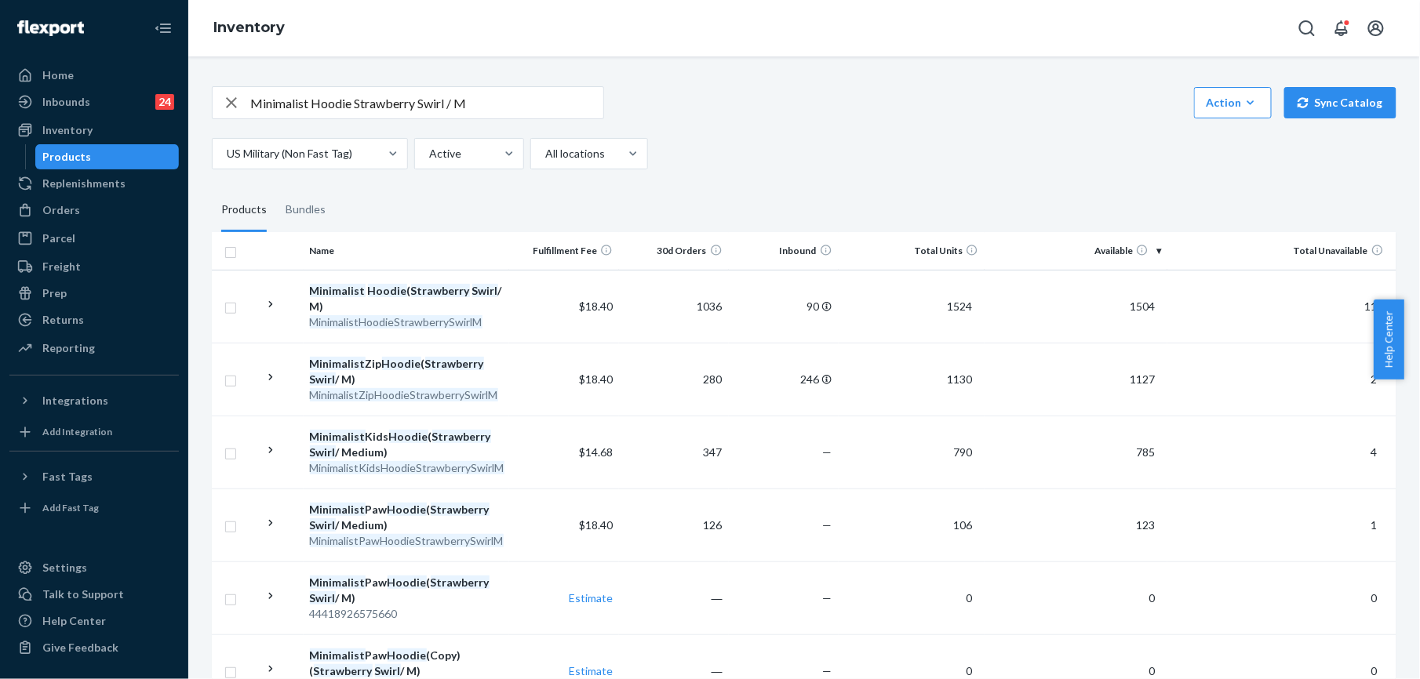
click at [232, 102] on icon "button" at bounding box center [231, 102] width 11 height 11
click at [260, 104] on input "text" at bounding box center [426, 102] width 353 height 31
paste input "Minimalist Sweatpants Strawberry Swirl / S"
type input "Minimalist Sweatpants Strawberry Swirl / S"
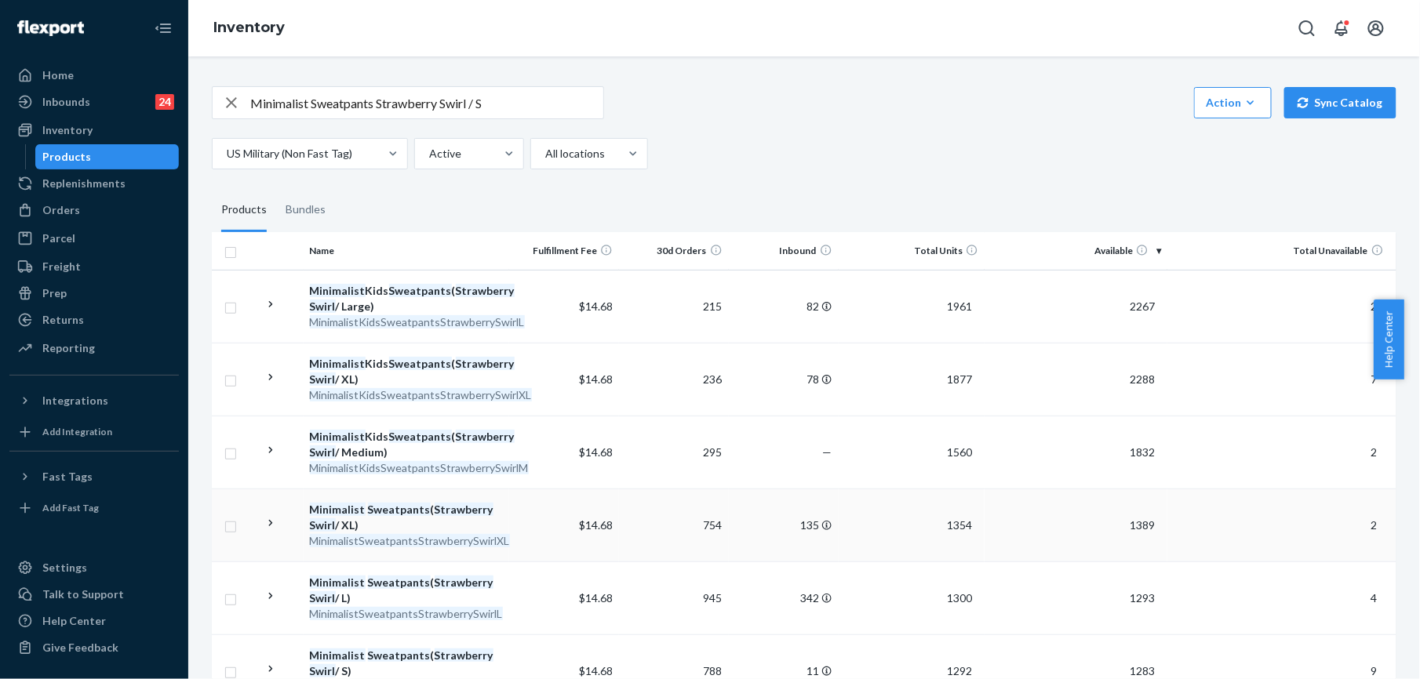
scroll to position [104, 0]
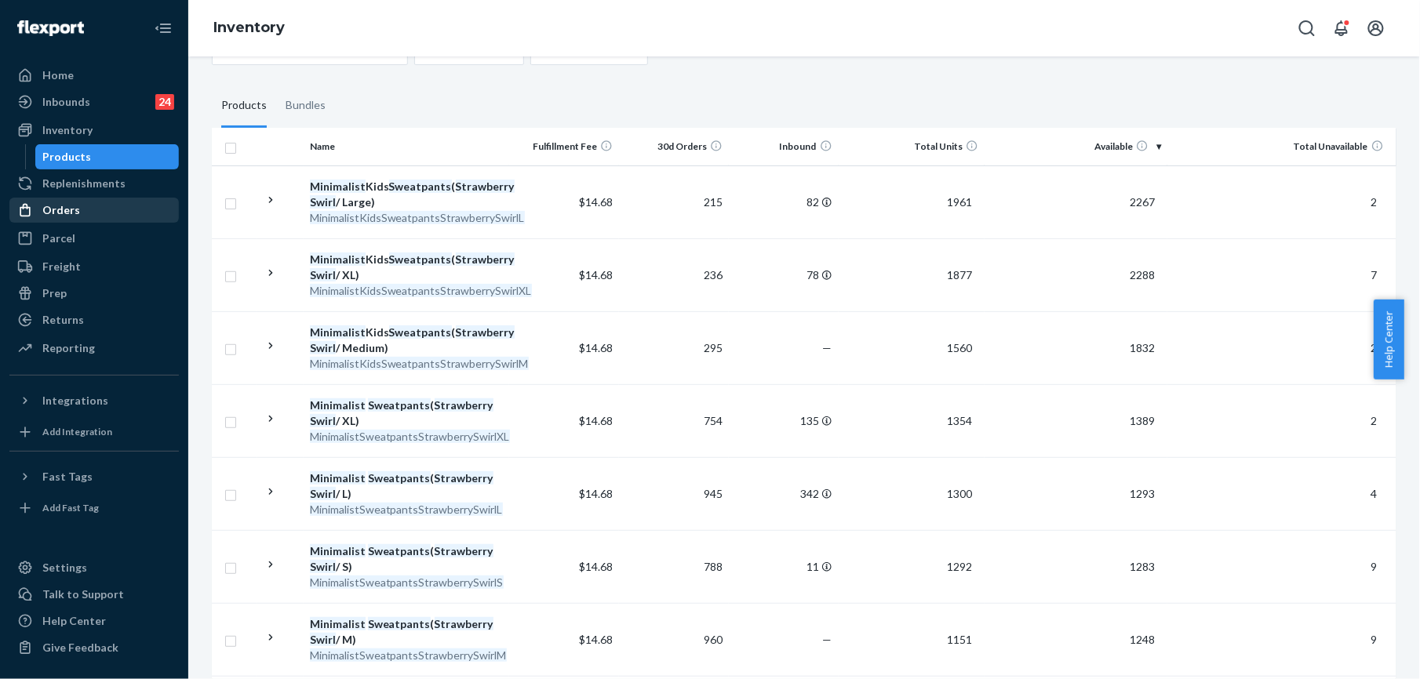
click at [58, 209] on div "Orders" at bounding box center [61, 210] width 38 height 16
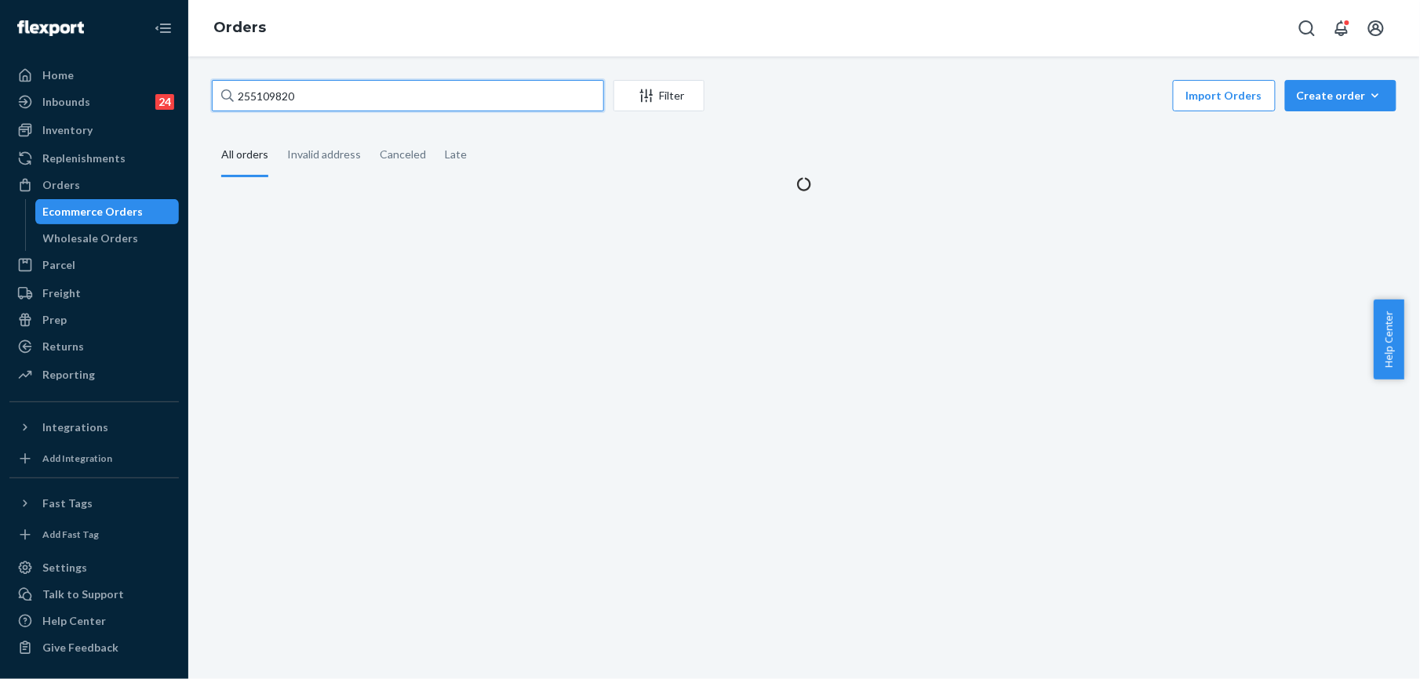
click at [311, 92] on input "255109820" at bounding box center [408, 95] width 392 height 31
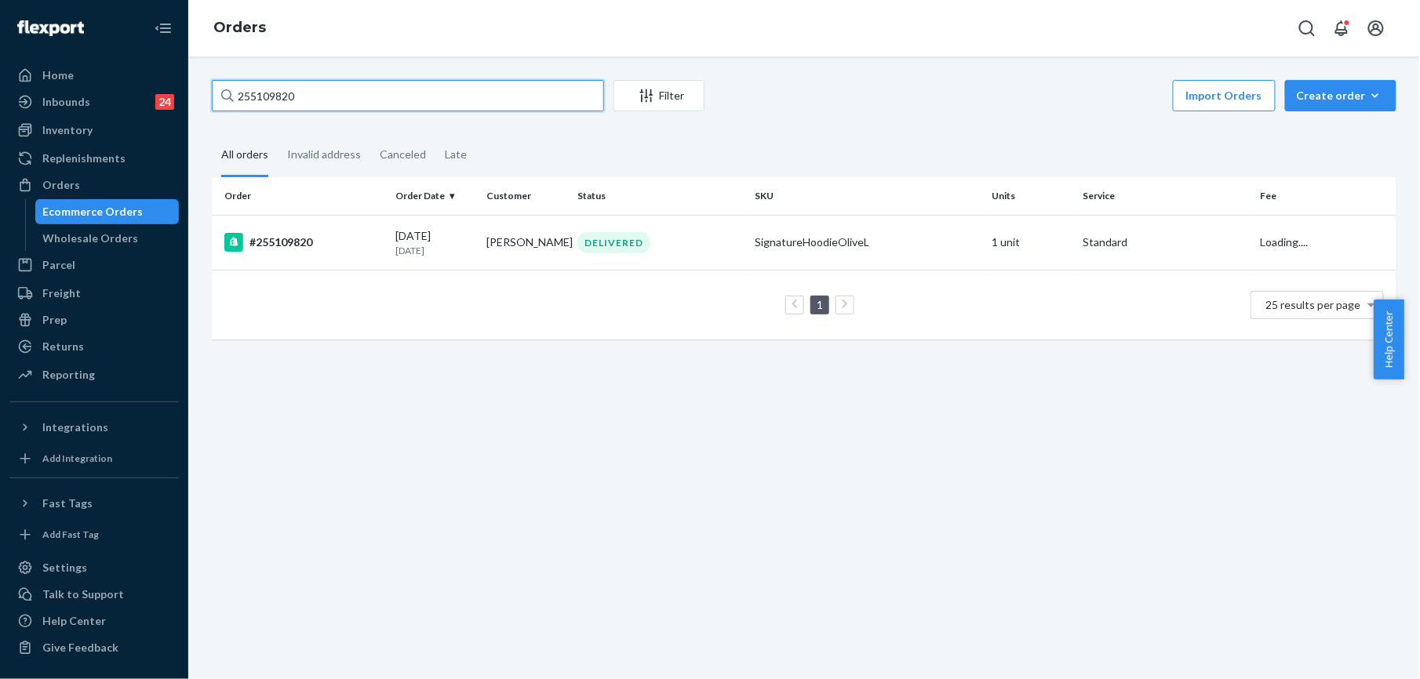
paste input "Frosty White"
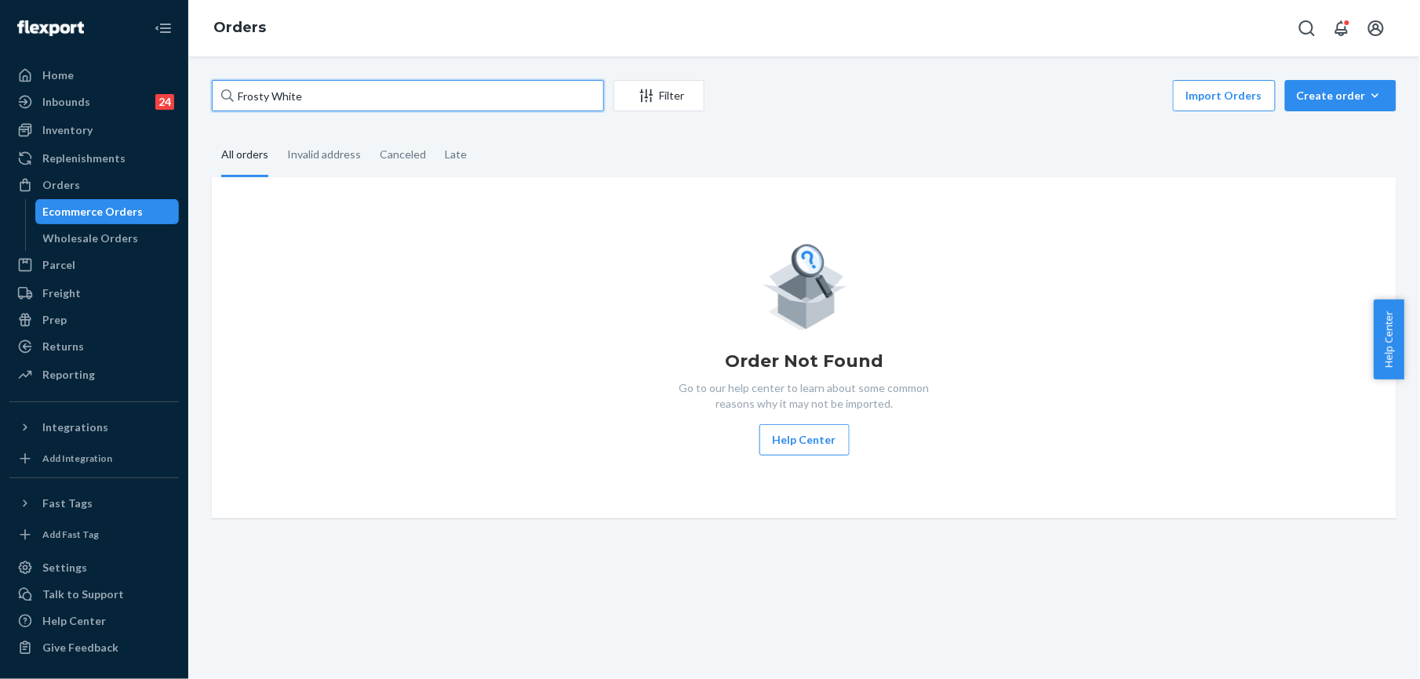
click at [286, 107] on input "Frosty White" at bounding box center [408, 95] width 392 height 31
paste input "[PERSON_NAME]"
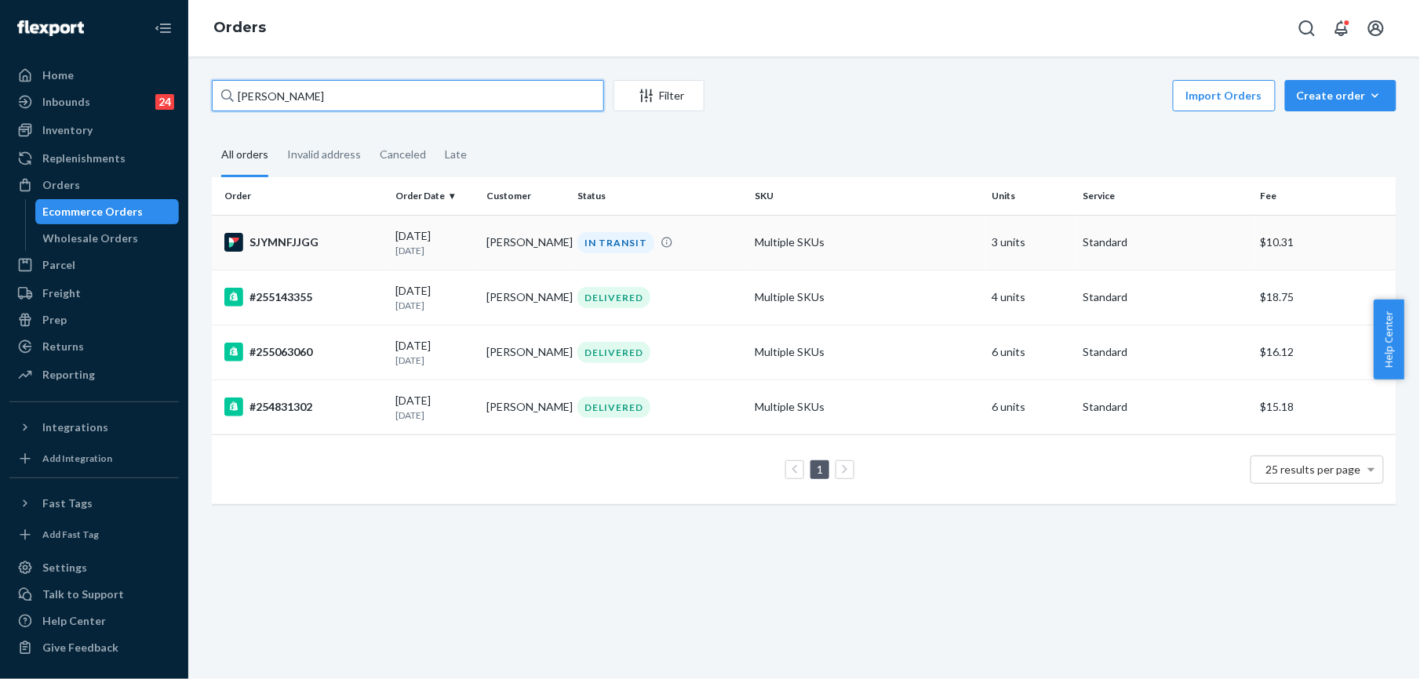
type input "[PERSON_NAME]"
click at [268, 239] on div "SJYMNFJJGG" at bounding box center [303, 242] width 159 height 19
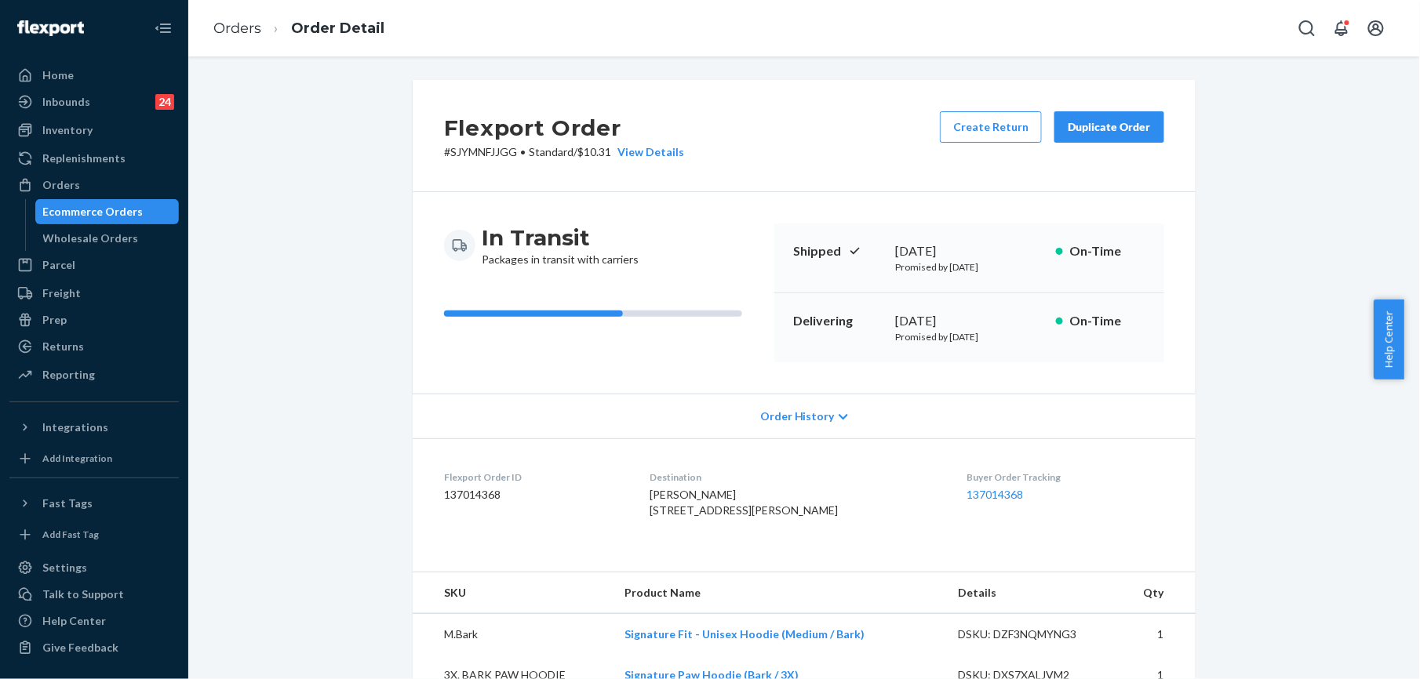
scroll to position [314, 0]
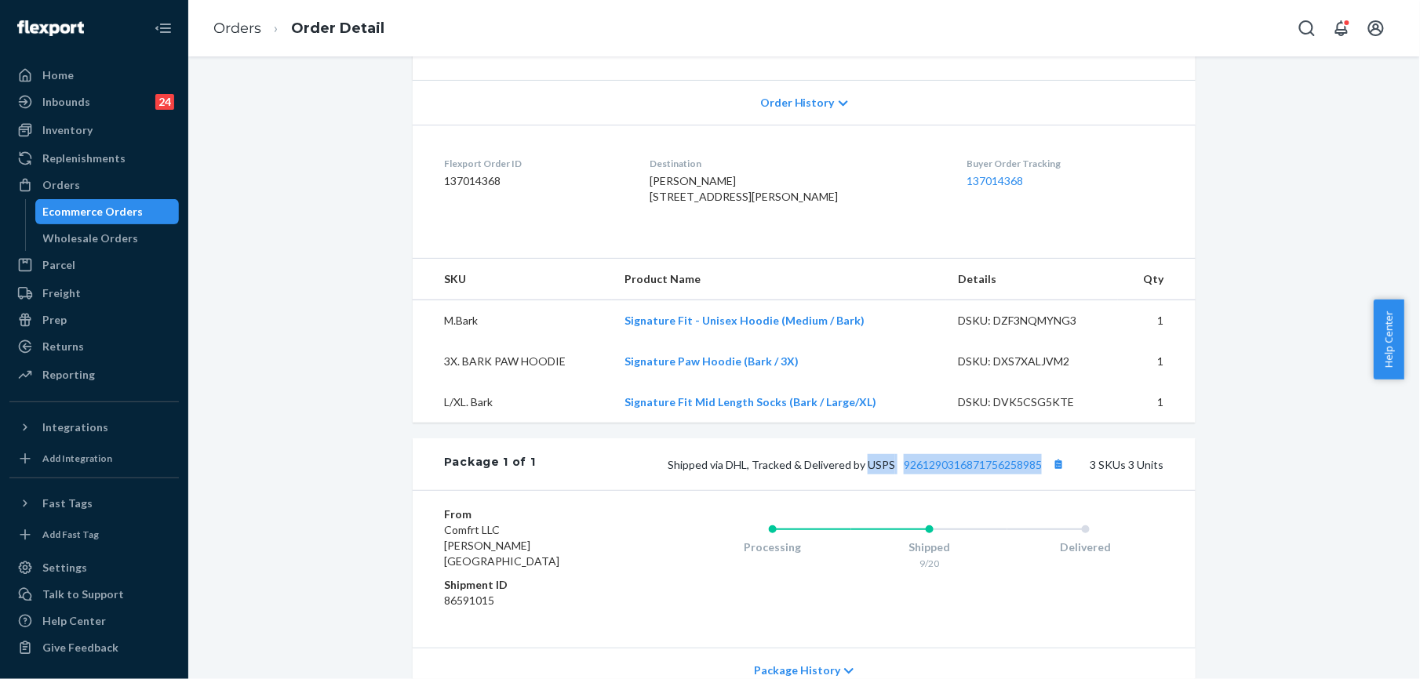
drag, startPoint x: 864, startPoint y: 496, endPoint x: 1040, endPoint y: 503, distance: 175.9
click at [1040, 472] on span "Shipped via DHL, Tracked & Delivered by USPS 9261290316871756258985" at bounding box center [868, 464] width 401 height 13
copy span "USPS 9261290316871756258985"
drag, startPoint x: 228, startPoint y: 32, endPoint x: 289, endPoint y: 72, distance: 73.1
click at [228, 33] on link "Orders" at bounding box center [237, 28] width 48 height 17
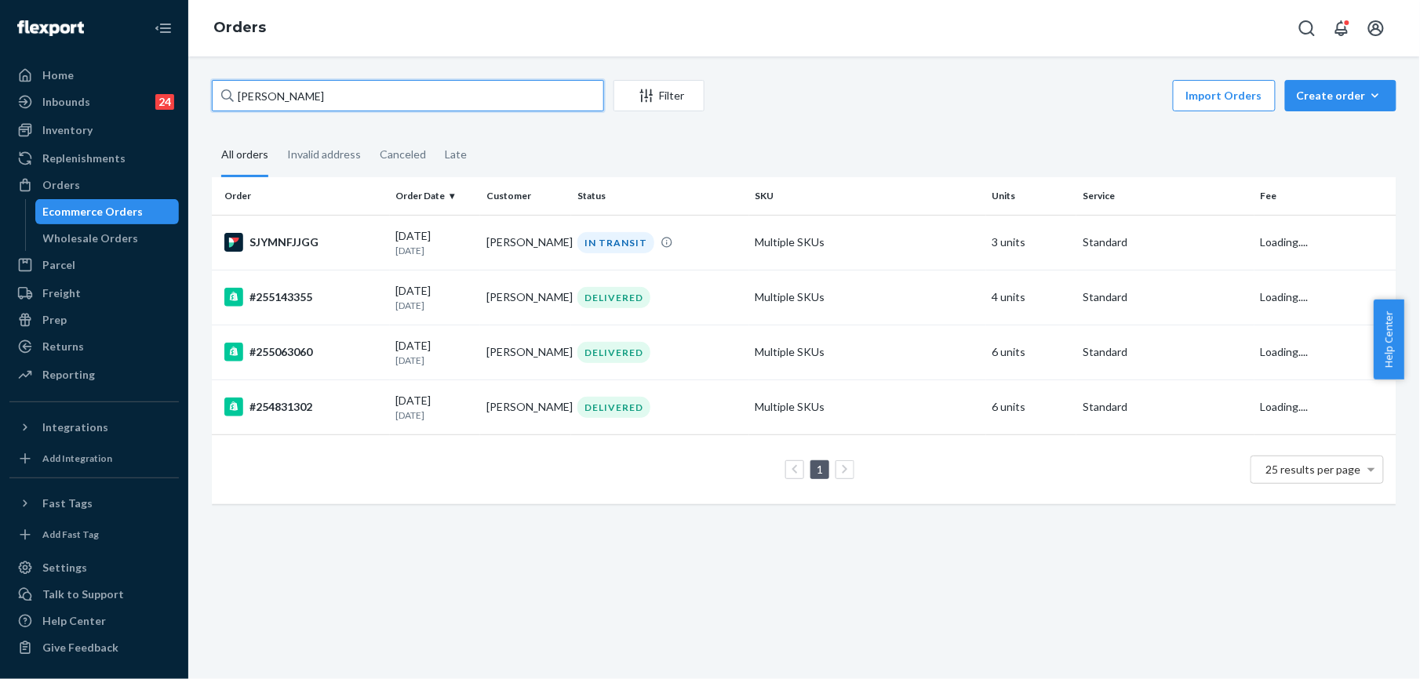
click at [325, 104] on input "[PERSON_NAME]" at bounding box center [408, 95] width 392 height 31
paste input "255187446"
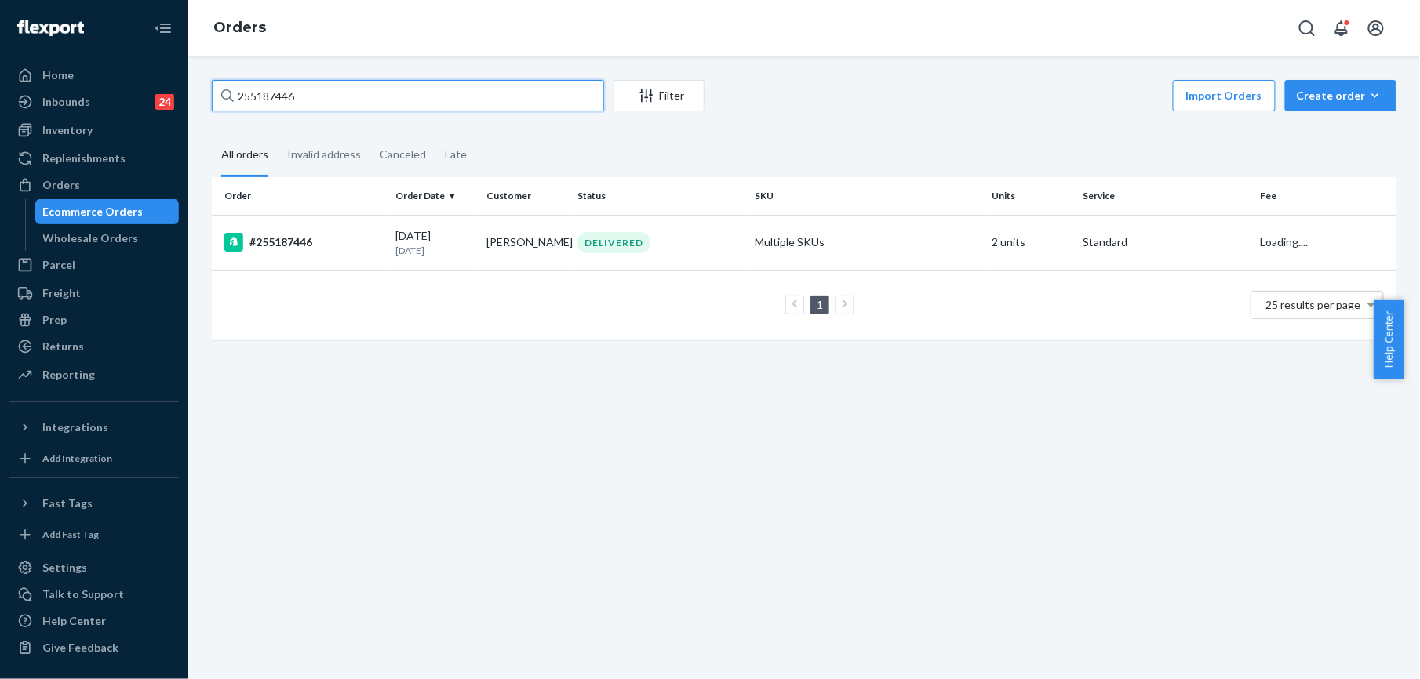
type input "255187446"
click at [275, 233] on div "#255187446" at bounding box center [303, 242] width 159 height 19
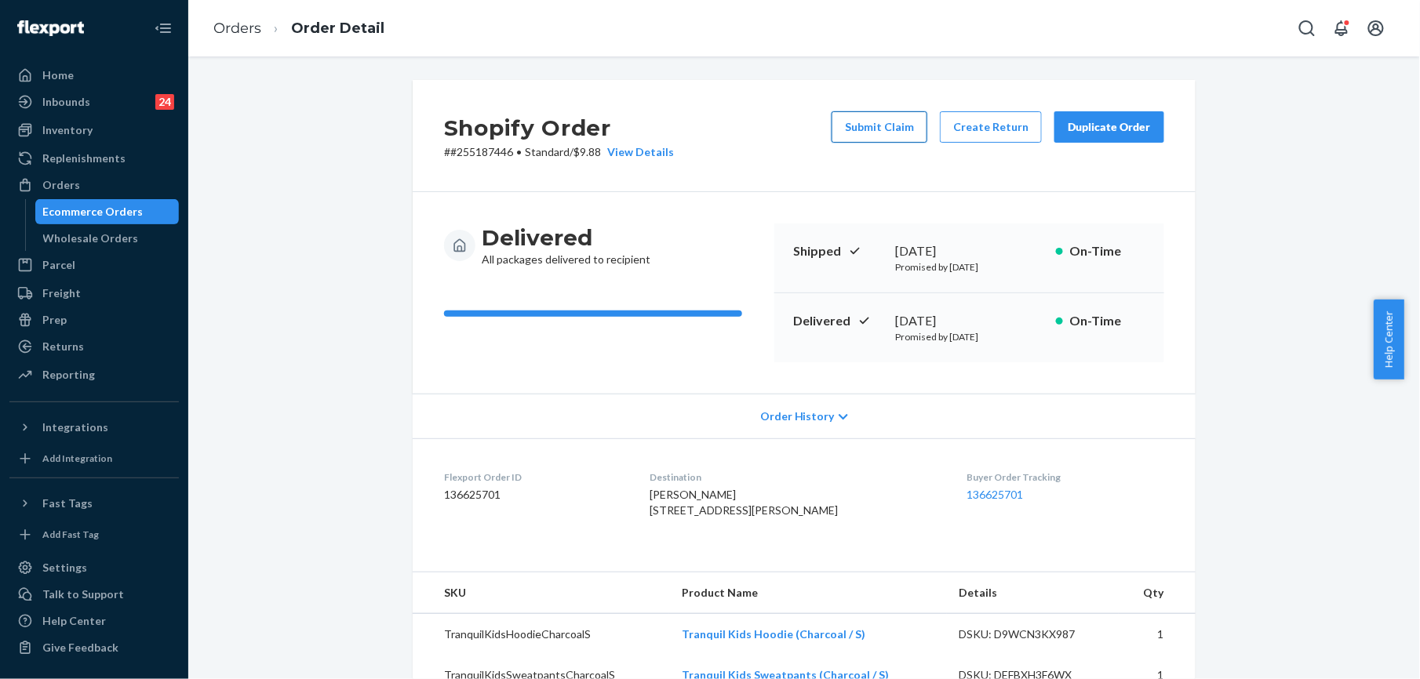
click at [846, 130] on button "Submit Claim" at bounding box center [880, 126] width 96 height 31
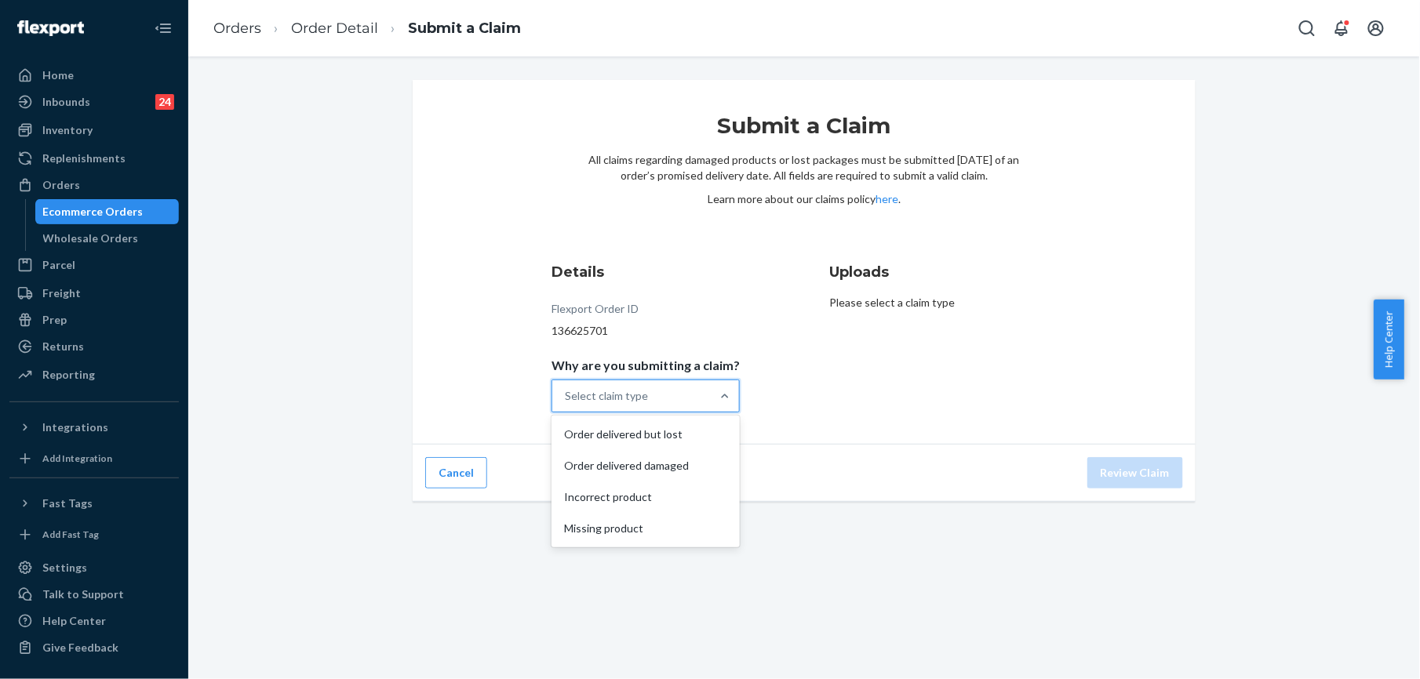
click at [647, 402] on div "Select claim type" at bounding box center [631, 396] width 158 height 31
click at [567, 402] on input "Why are you submitting a claim? option Order delivered but lost focused, 1 of 4…" at bounding box center [566, 396] width 2 height 16
click at [650, 437] on div "Order delivered but lost" at bounding box center [646, 434] width 182 height 31
click at [567, 404] on input "Why are you submitting a claim? option Order delivered but lost focused, 0 of 4…" at bounding box center [566, 396] width 2 height 16
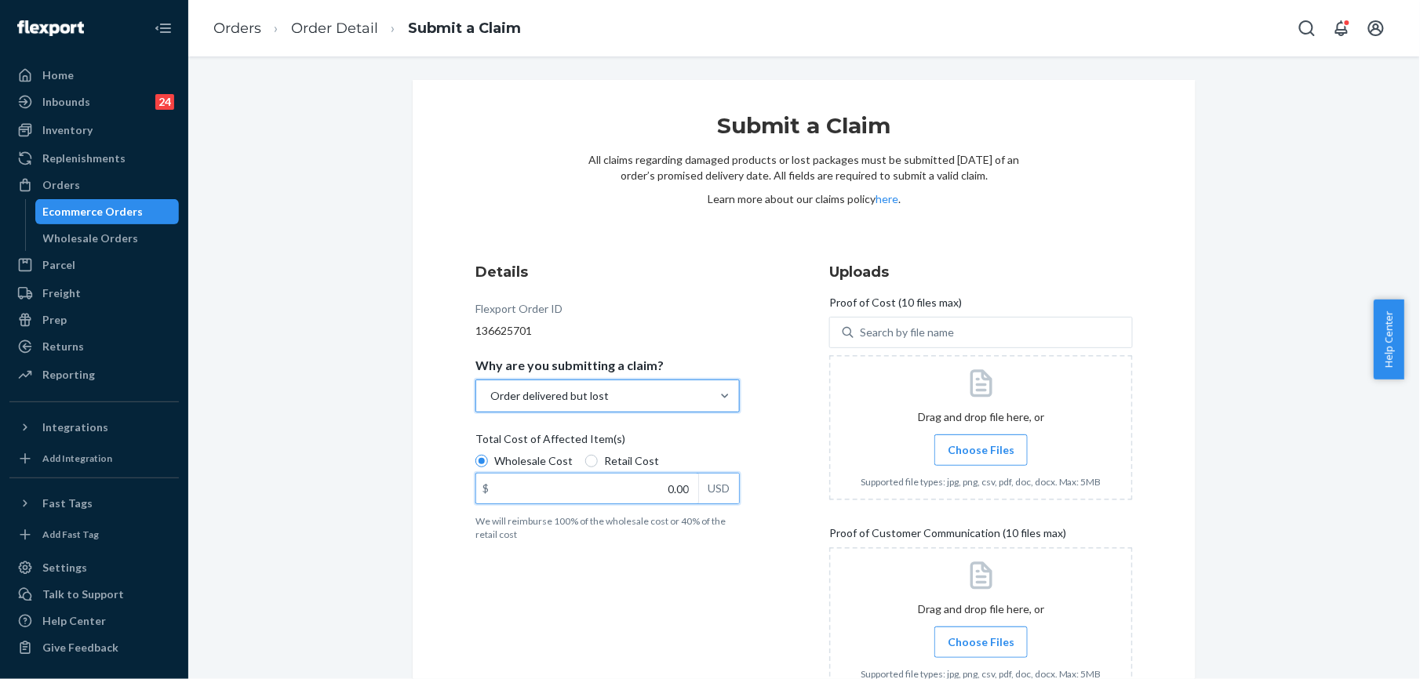
click at [678, 490] on input "0.00" at bounding box center [587, 489] width 222 height 30
type input "69.00"
click at [948, 446] on span "Choose Files" at bounding box center [981, 451] width 67 height 16
click at [981, 446] on input "Choose Files" at bounding box center [981, 450] width 1 height 17
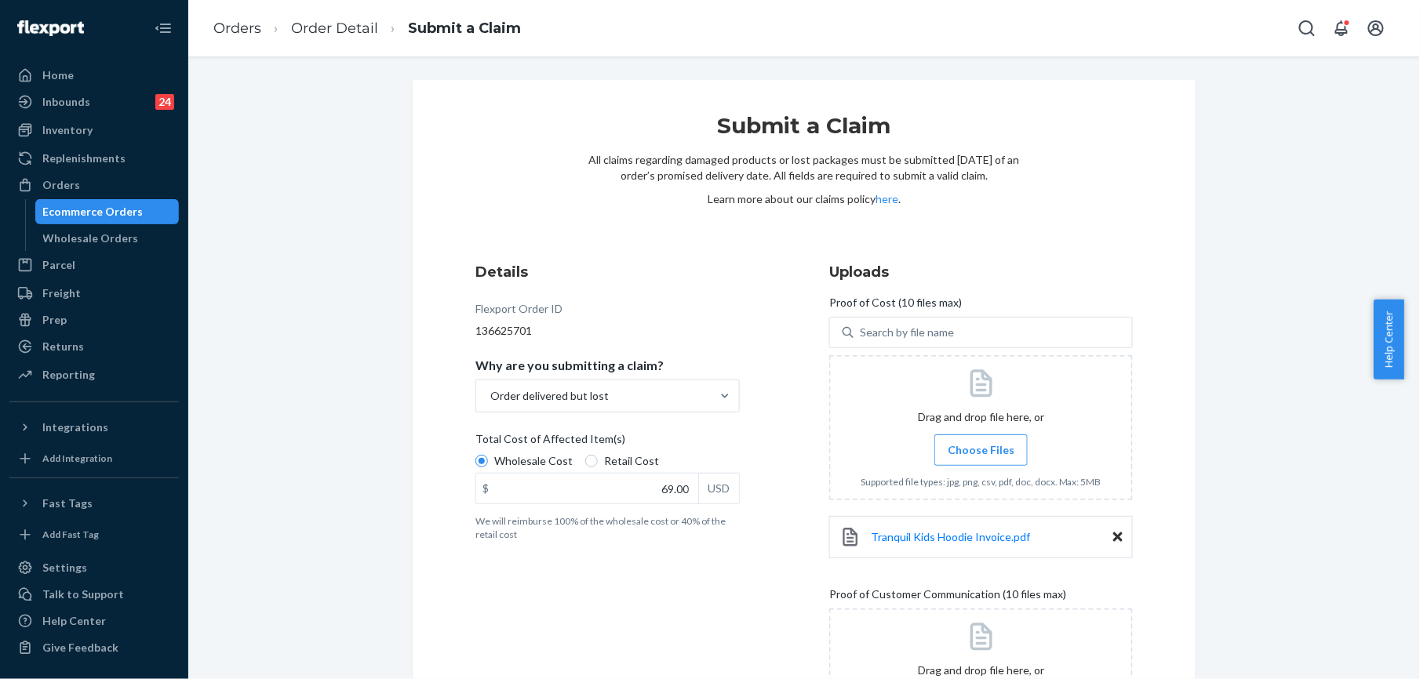
click at [952, 443] on span "Choose Files" at bounding box center [981, 451] width 67 height 16
click at [981, 443] on input "Choose Files" at bounding box center [981, 450] width 1 height 17
click at [959, 457] on span "Choose Files" at bounding box center [981, 451] width 67 height 16
click at [981, 457] on input "Choose Files" at bounding box center [981, 450] width 1 height 17
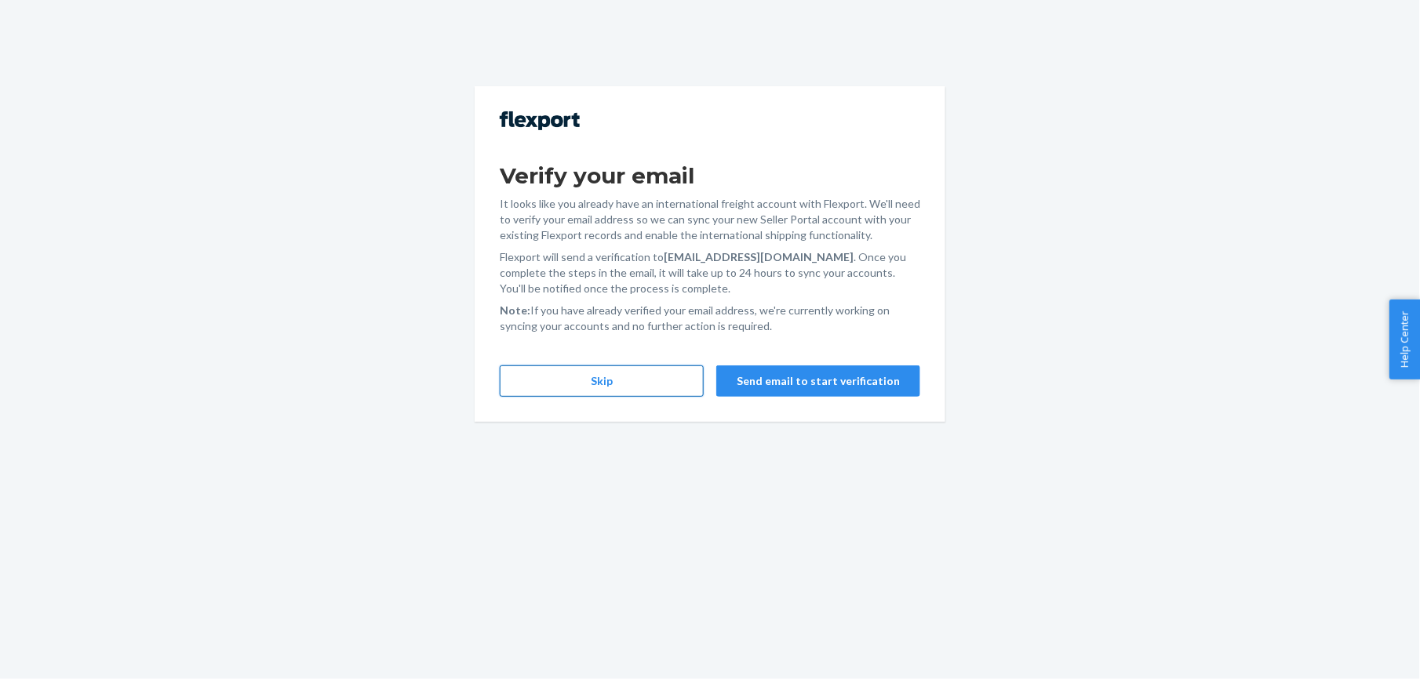
click at [662, 374] on button "Skip" at bounding box center [602, 381] width 204 height 31
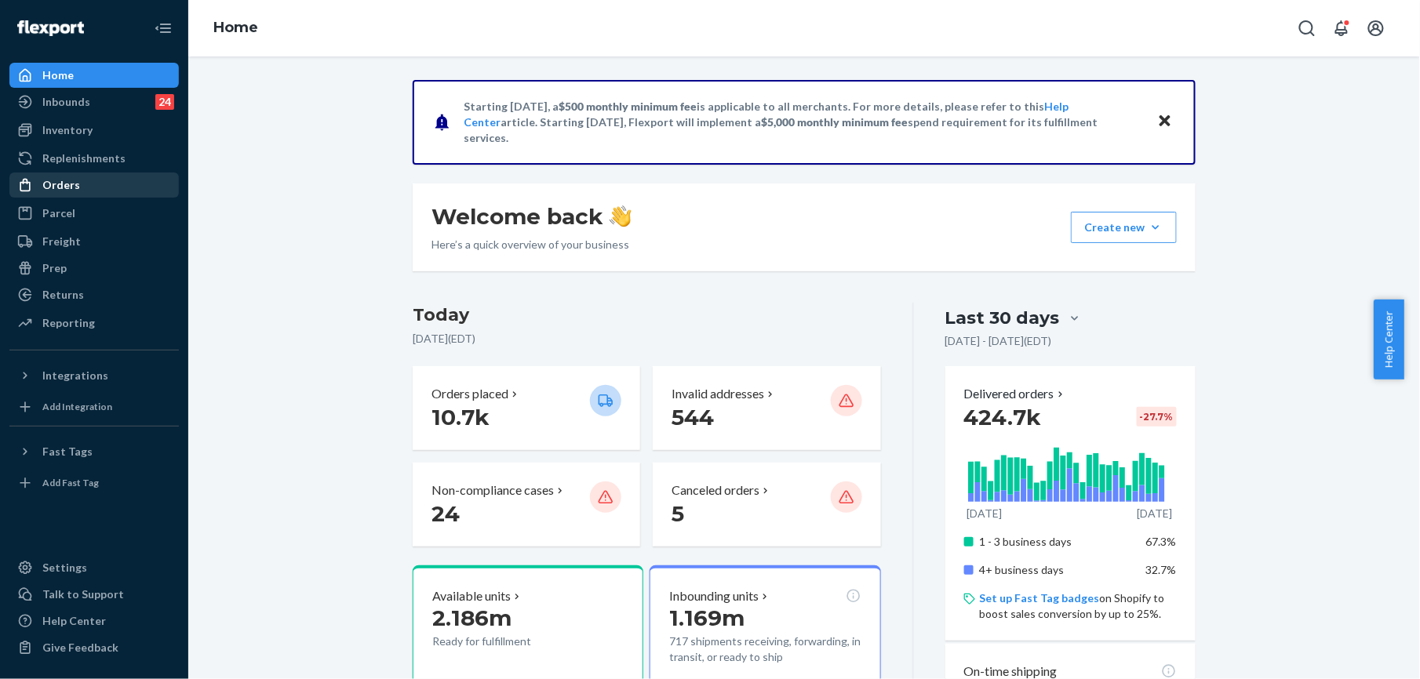
click at [77, 179] on div "Orders" at bounding box center [94, 185] width 166 height 22
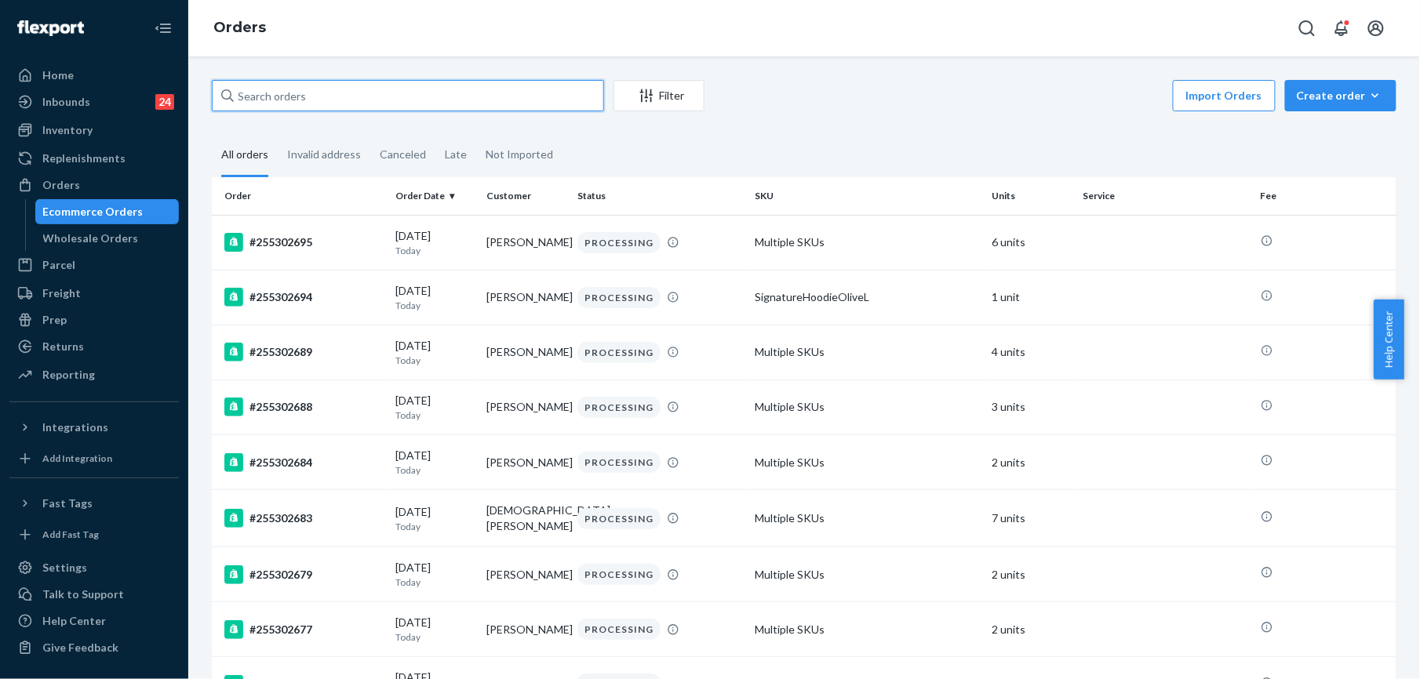
click at [283, 99] on input "text" at bounding box center [408, 95] width 392 height 31
paste input "255187446"
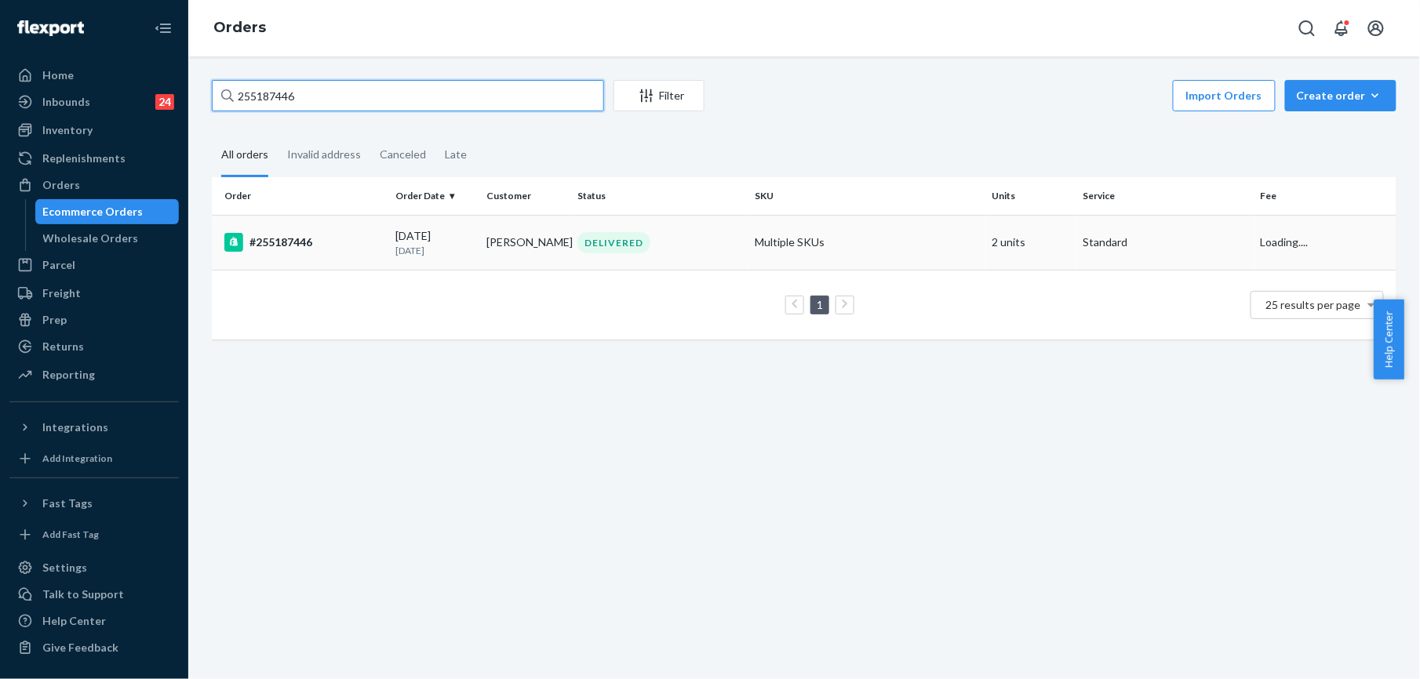
type input "255187446"
click at [271, 246] on div "#255187446" at bounding box center [303, 242] width 159 height 19
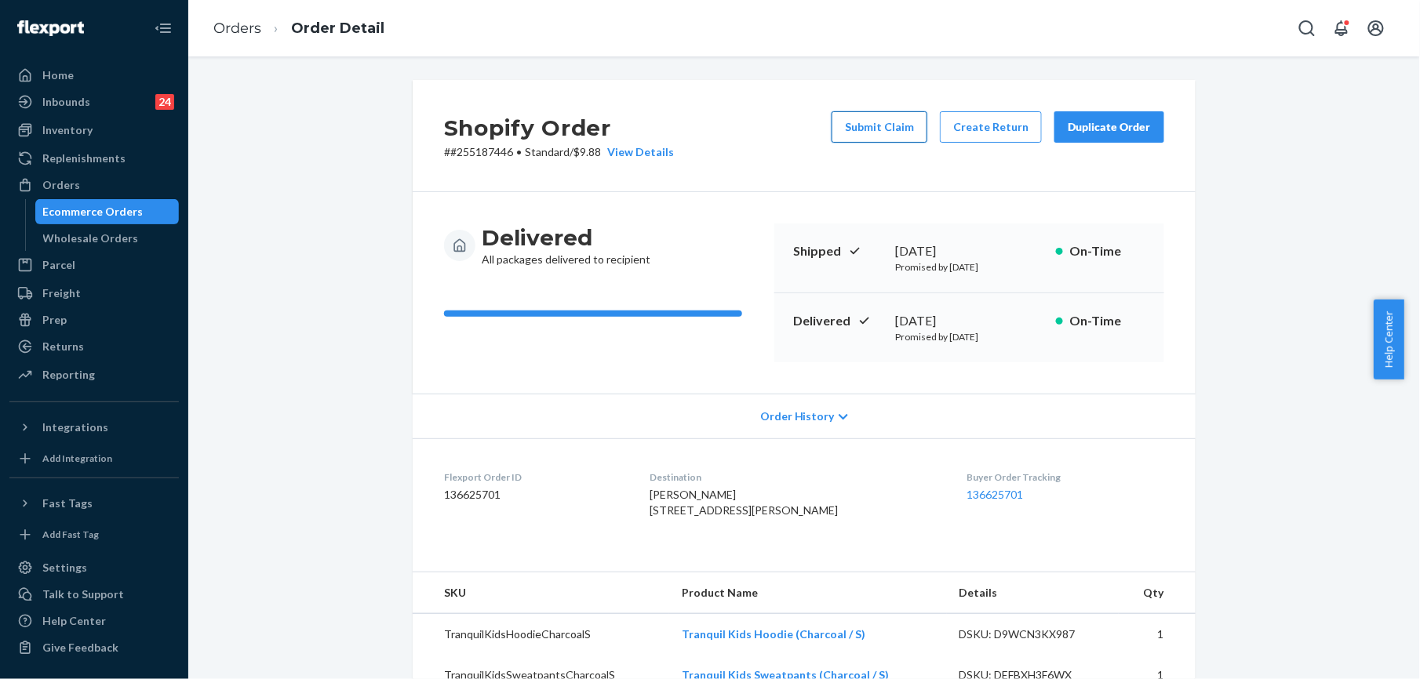
click at [891, 130] on button "Submit Claim" at bounding box center [880, 126] width 96 height 31
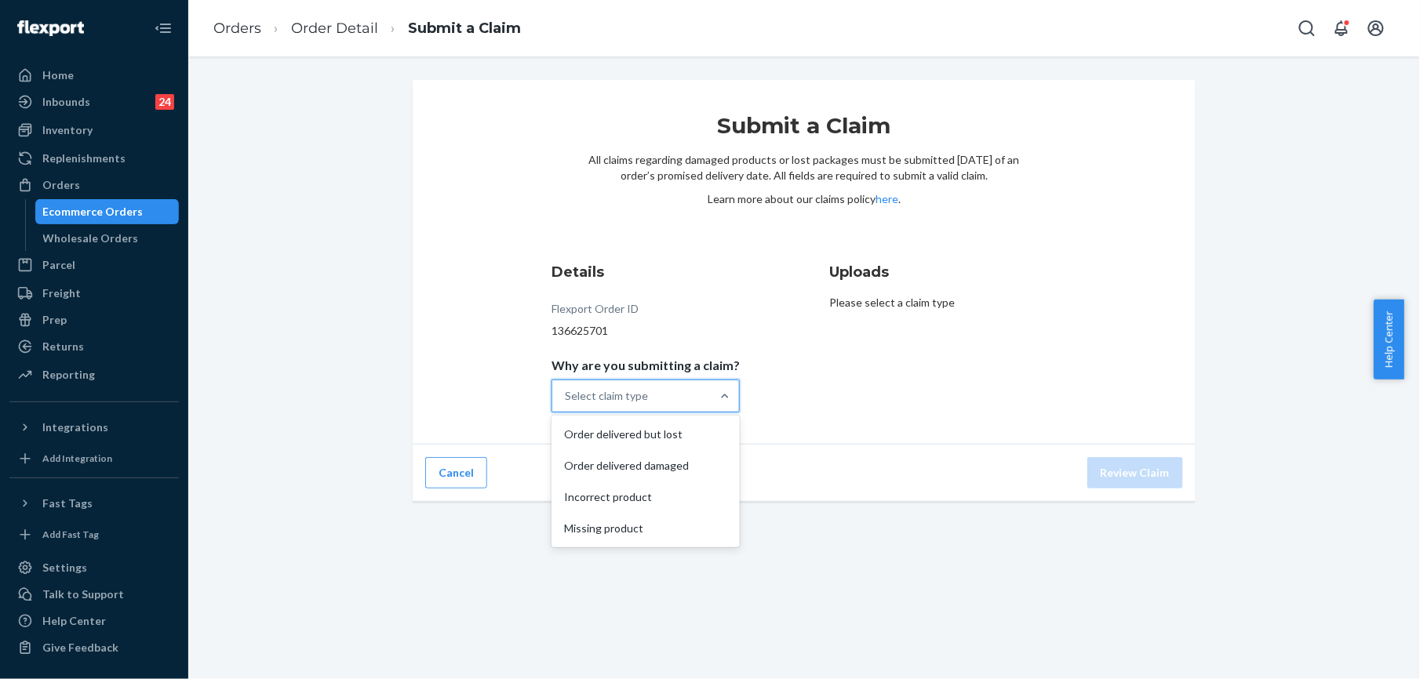
click at [675, 405] on div "Select claim type" at bounding box center [631, 396] width 158 height 31
click at [567, 404] on input "Why are you submitting a claim? option Order delivered but lost focused, 1 of 4…" at bounding box center [566, 396] width 2 height 16
click at [641, 438] on div "Order delivered but lost" at bounding box center [646, 434] width 182 height 31
click at [567, 404] on input "Why are you submitting a claim? option Order delivered but lost focused, 1 of 4…" at bounding box center [566, 396] width 2 height 16
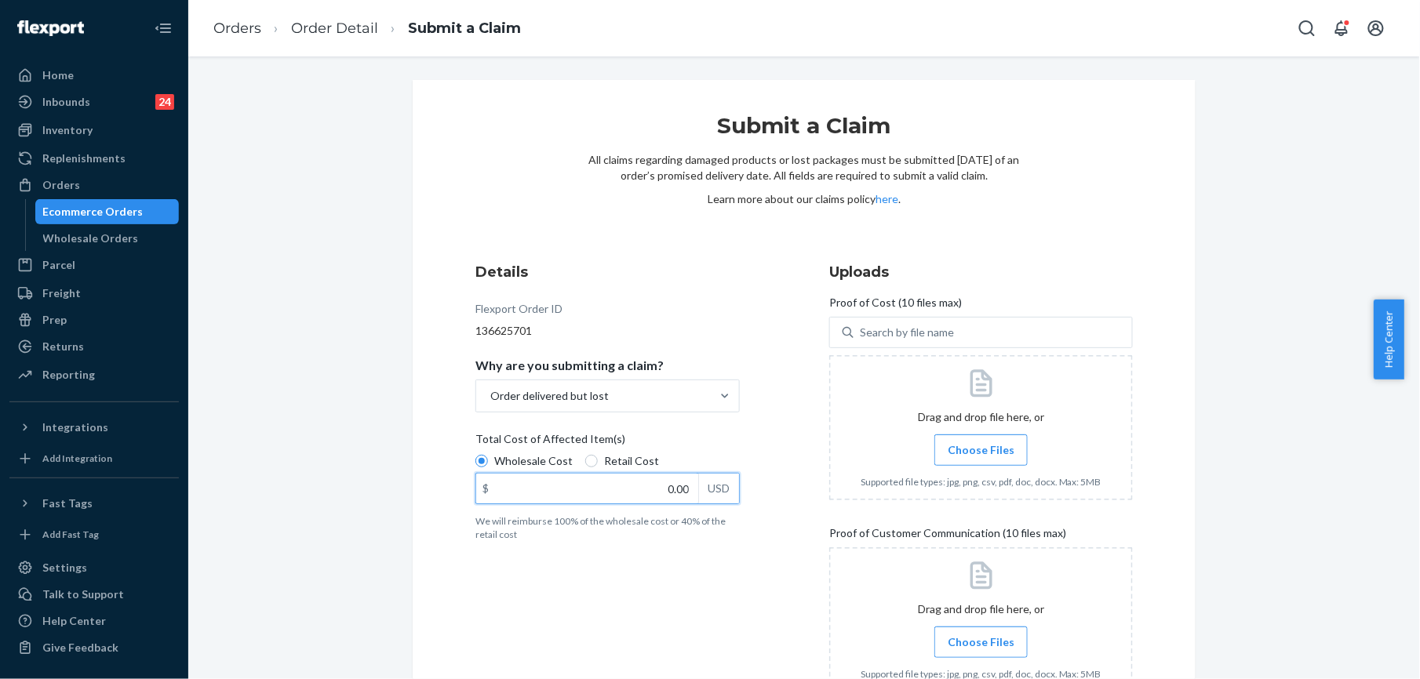
click at [666, 482] on input "0.00" at bounding box center [587, 489] width 222 height 30
type input "69.00"
click at [967, 437] on label "Choose Files" at bounding box center [980, 450] width 93 height 31
click at [981, 442] on input "Choose Files" at bounding box center [981, 450] width 1 height 17
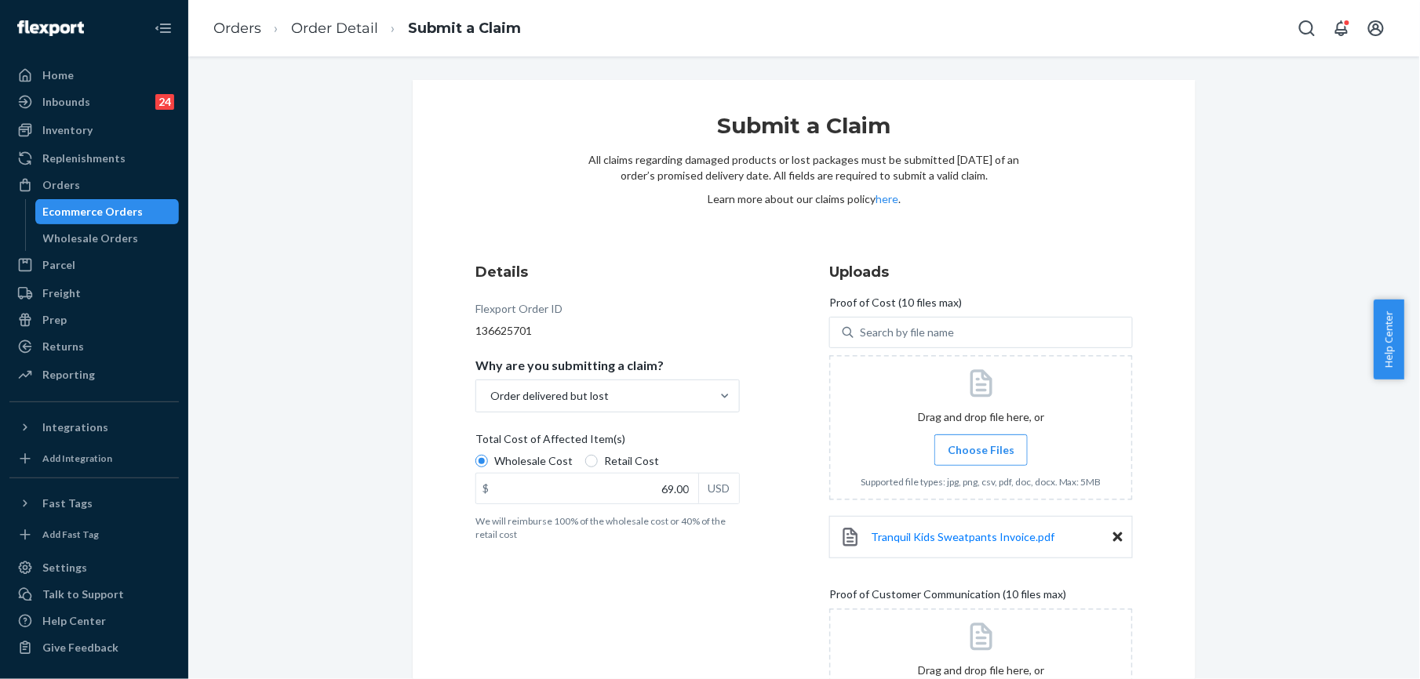
click at [980, 459] on label "Choose Files" at bounding box center [980, 450] width 93 height 31
click at [981, 459] on input "Choose Files" at bounding box center [981, 450] width 1 height 17
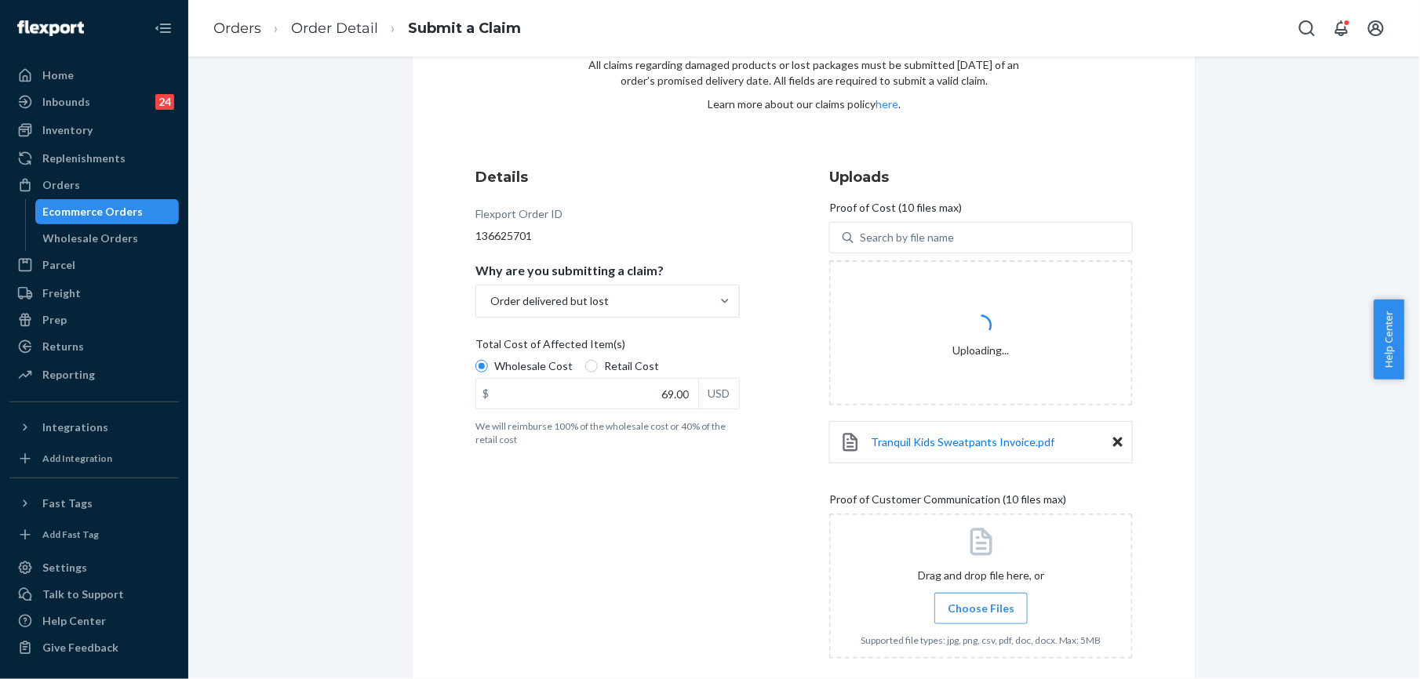
scroll to position [177, 0]
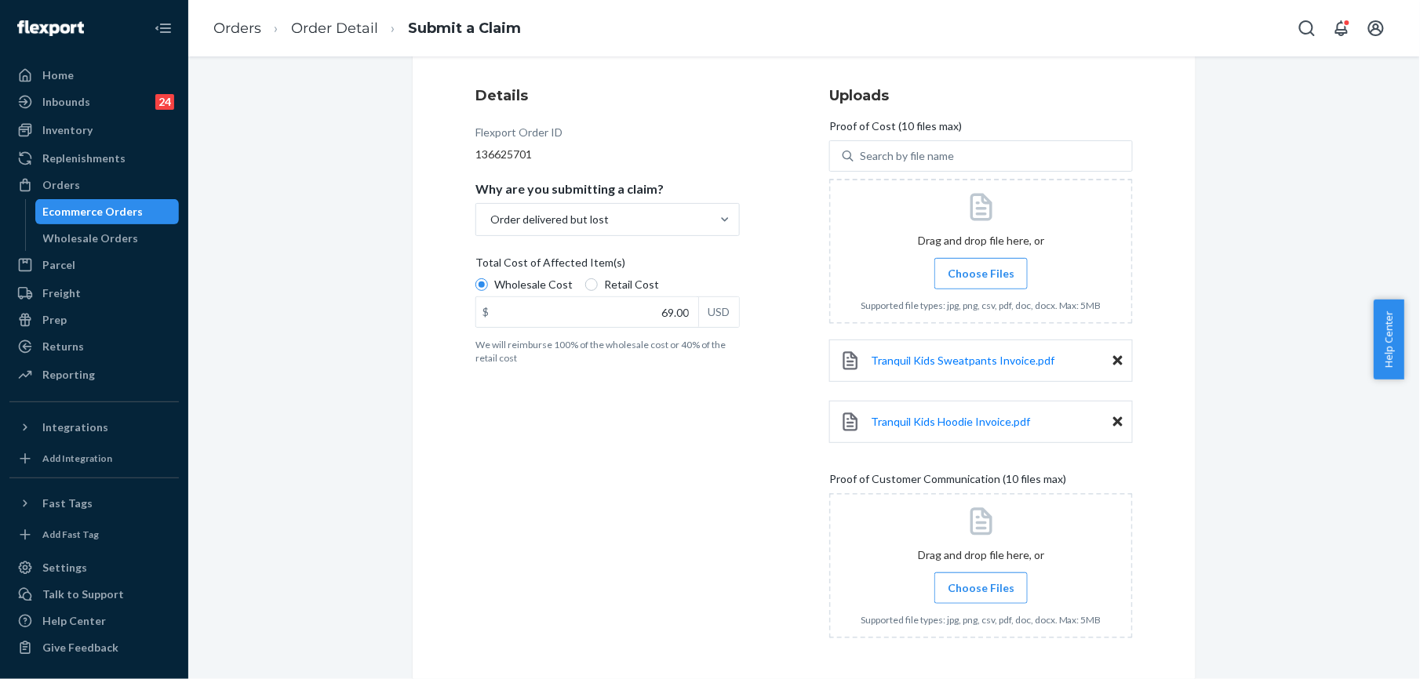
click at [980, 578] on label "Choose Files" at bounding box center [980, 588] width 93 height 31
click at [981, 580] on input "Choose Files" at bounding box center [981, 588] width 1 height 17
click at [1007, 588] on label "Choose Files" at bounding box center [980, 588] width 93 height 31
click at [982, 588] on input "Choose Files" at bounding box center [981, 588] width 1 height 17
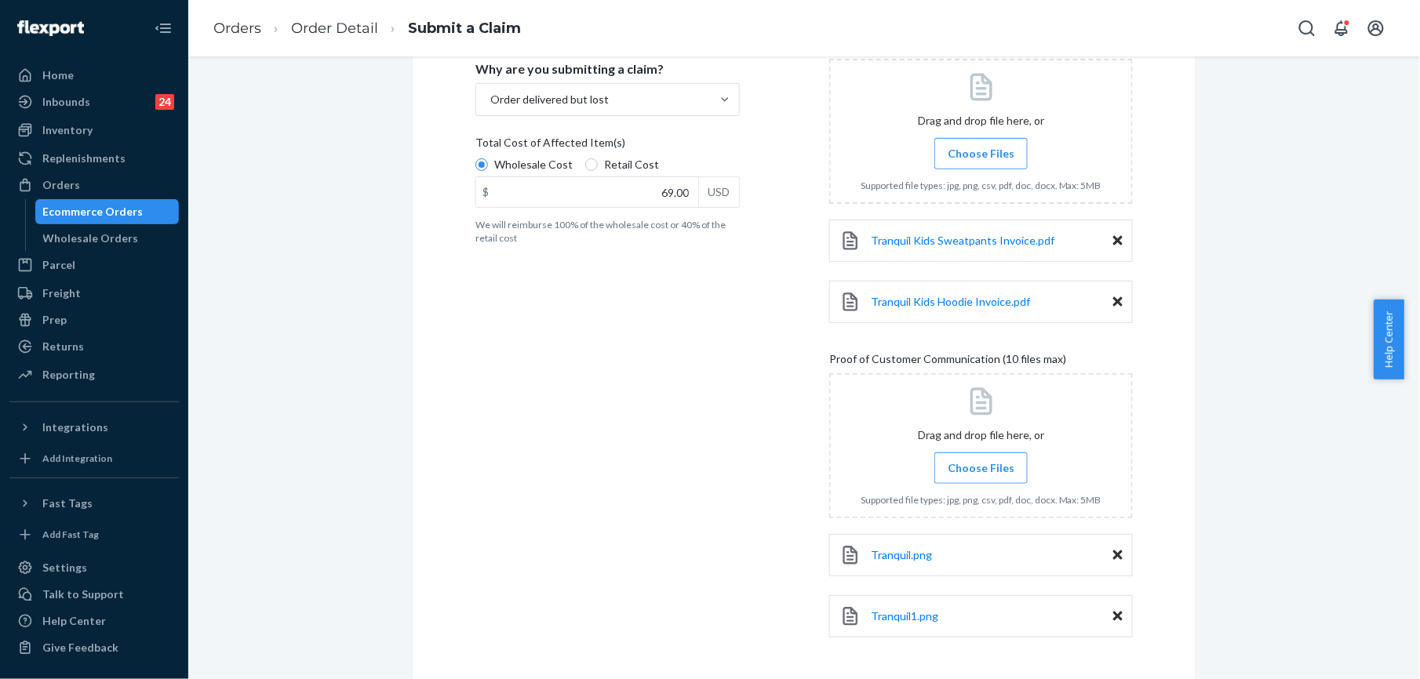
scroll to position [362, 0]
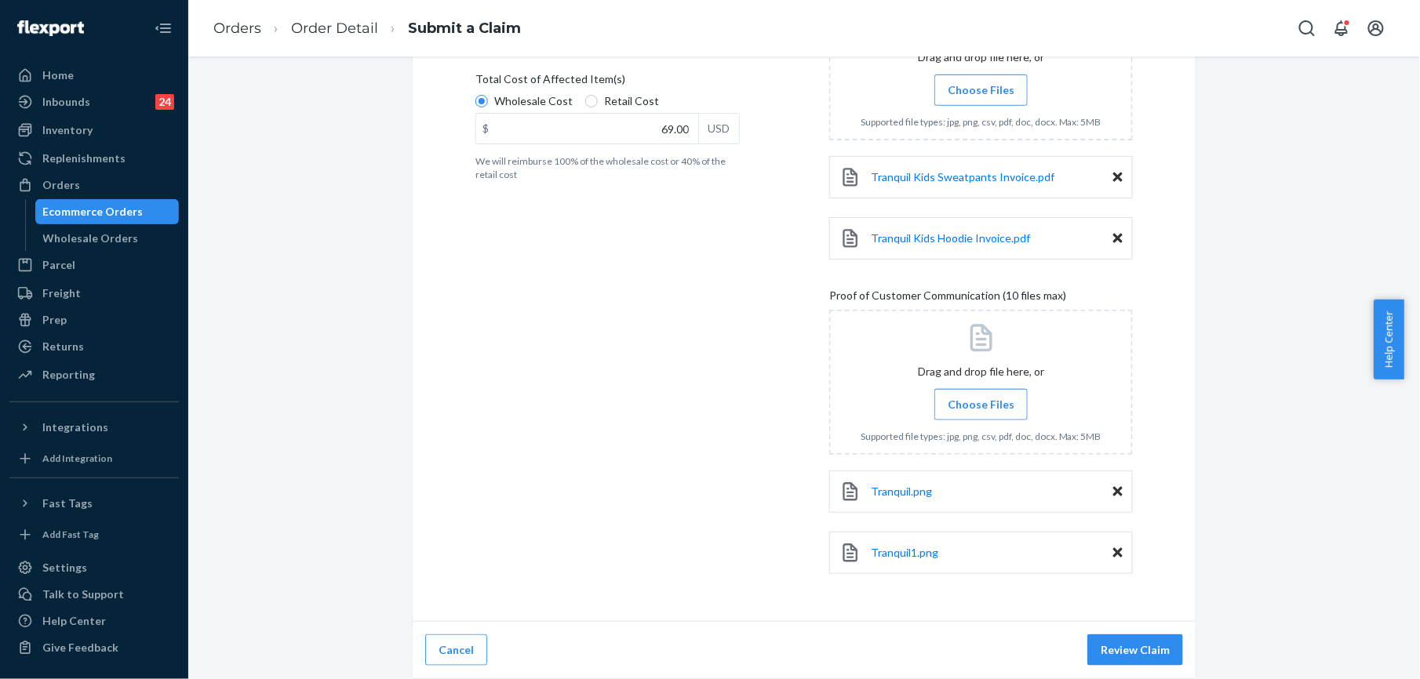
click at [945, 390] on label "Choose Files" at bounding box center [980, 404] width 93 height 31
click at [981, 396] on input "Choose Files" at bounding box center [981, 404] width 1 height 17
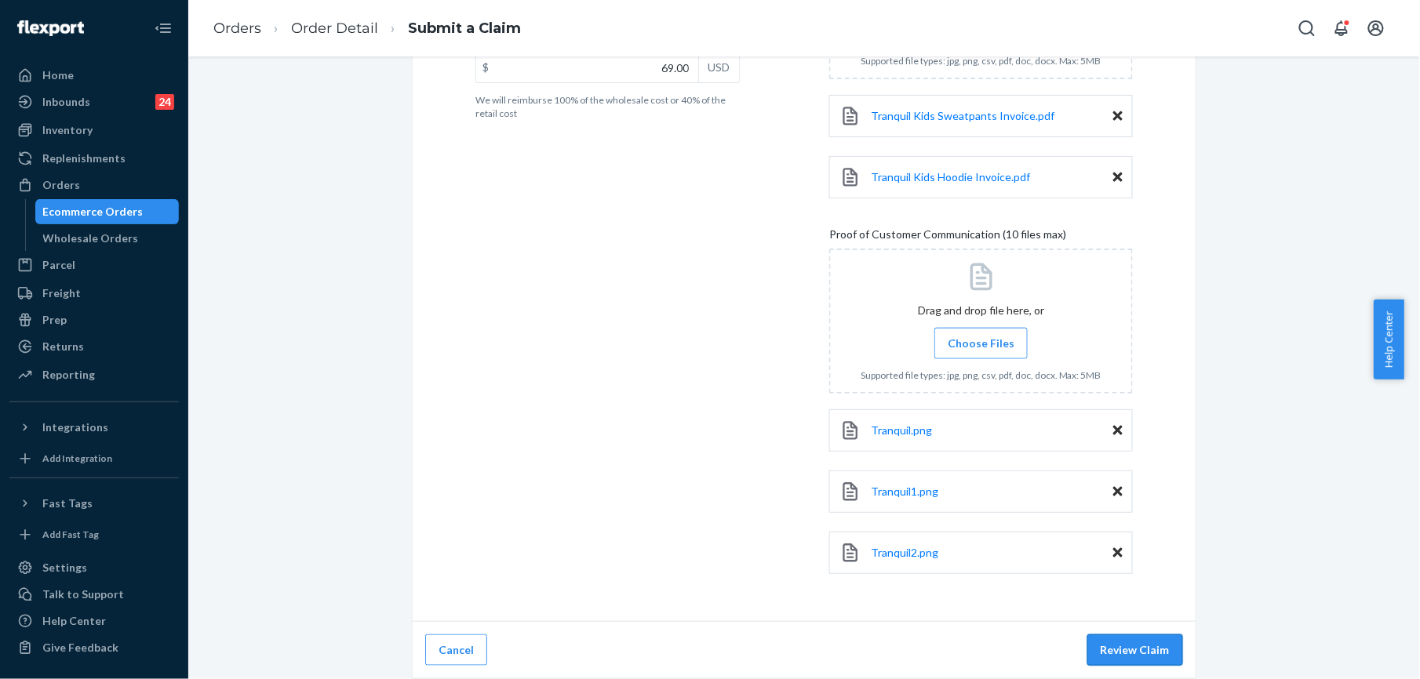
click at [1087, 640] on button "Review Claim" at bounding box center [1135, 650] width 96 height 31
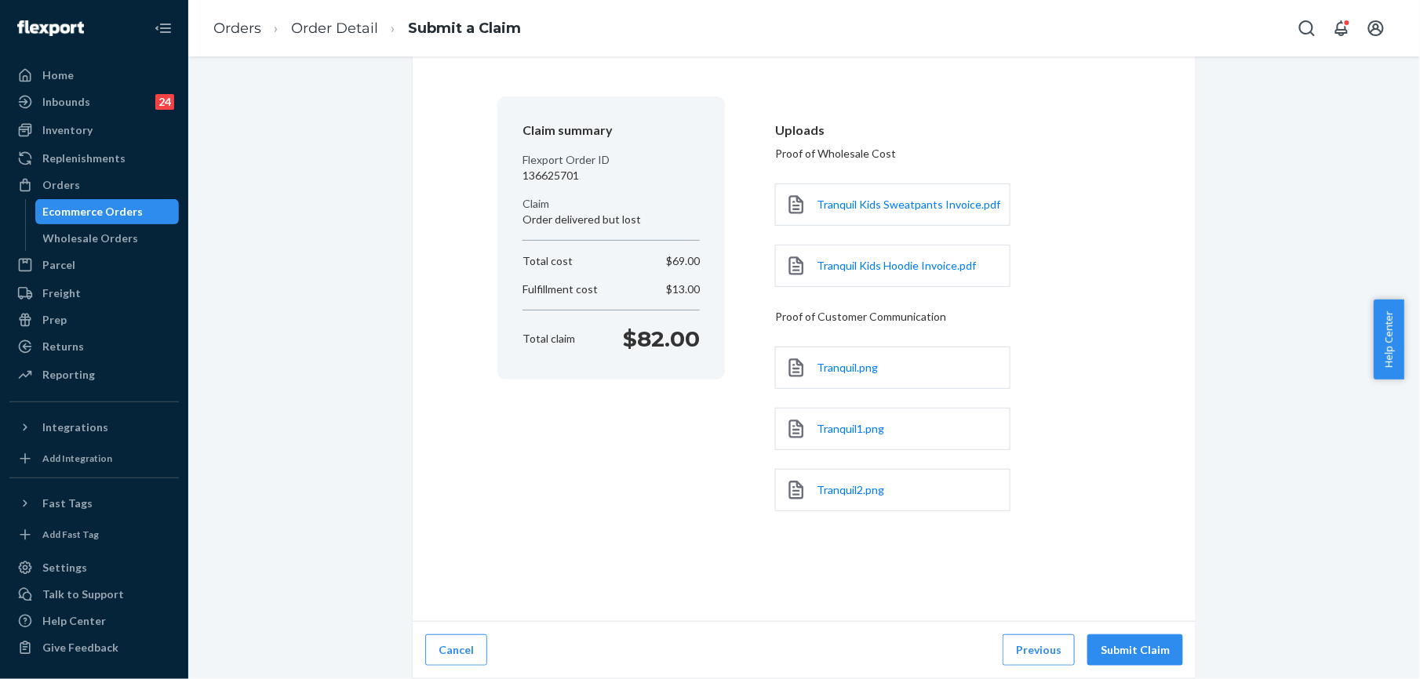
scroll to position [96, 0]
click at [1089, 643] on button "Submit Claim" at bounding box center [1135, 650] width 96 height 31
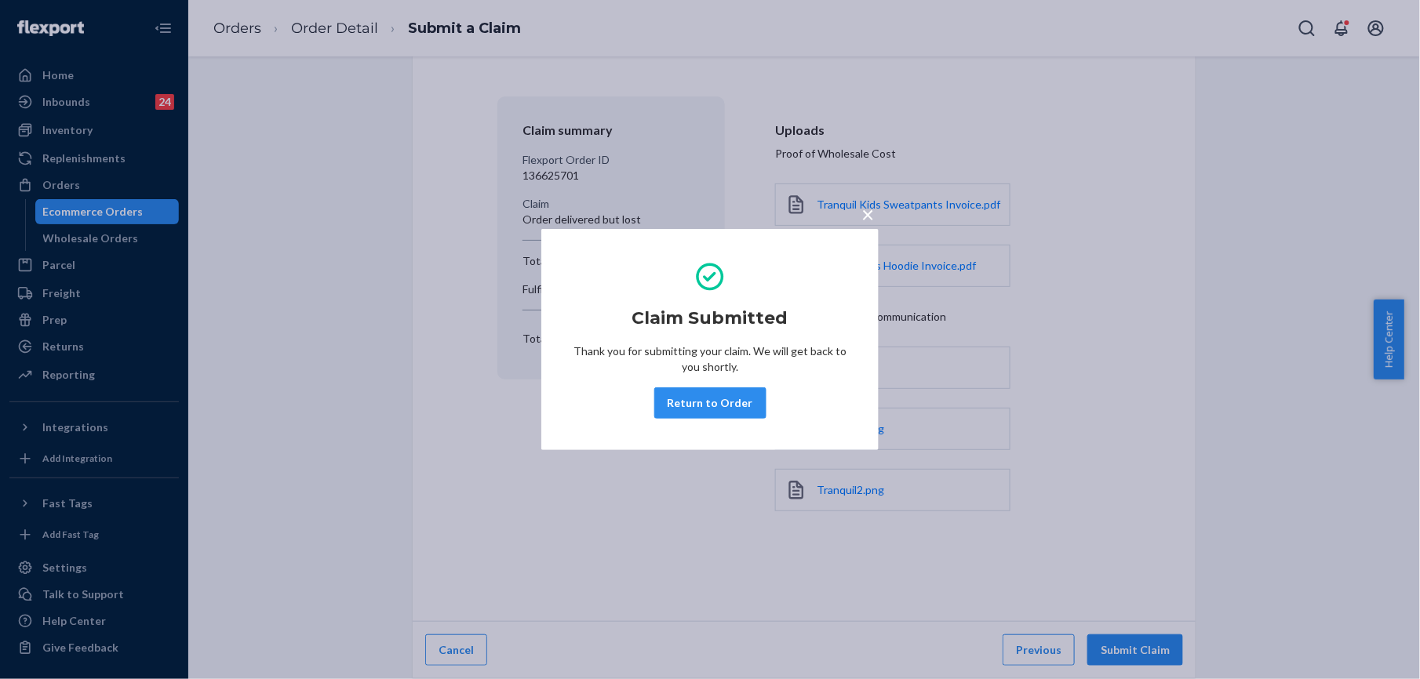
click at [741, 412] on button "Return to Order" at bounding box center [710, 403] width 112 height 31
